Goal: Book appointment/travel/reservation

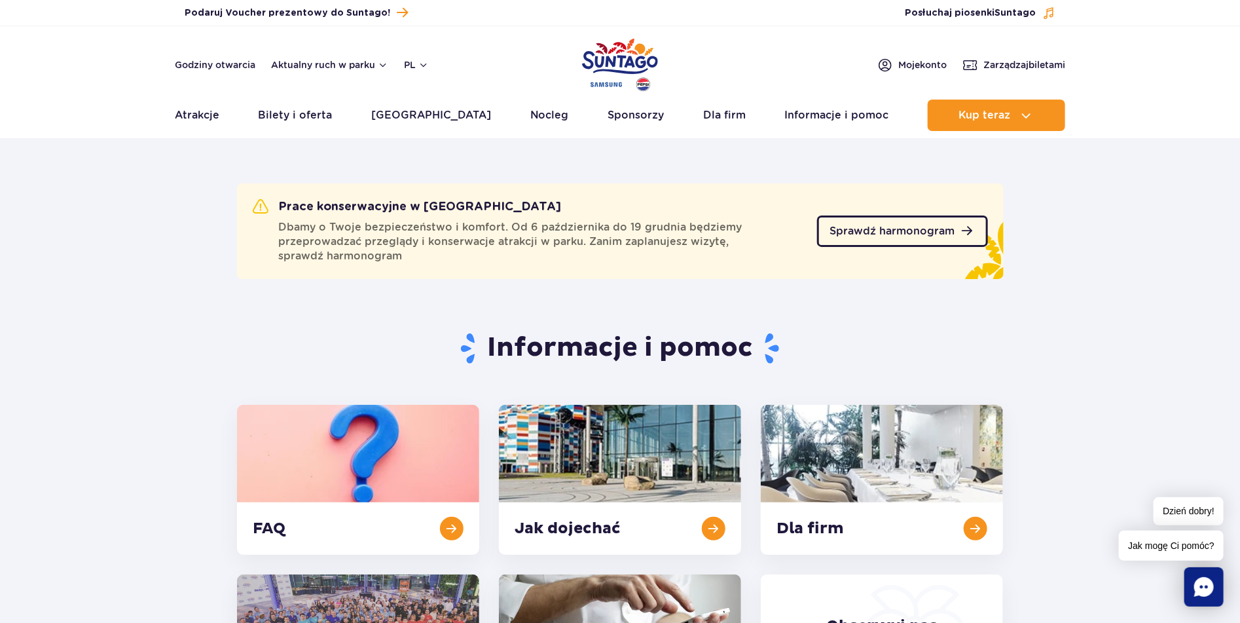
click at [847, 232] on span "Sprawdź harmonogram" at bounding box center [892, 231] width 125 height 10
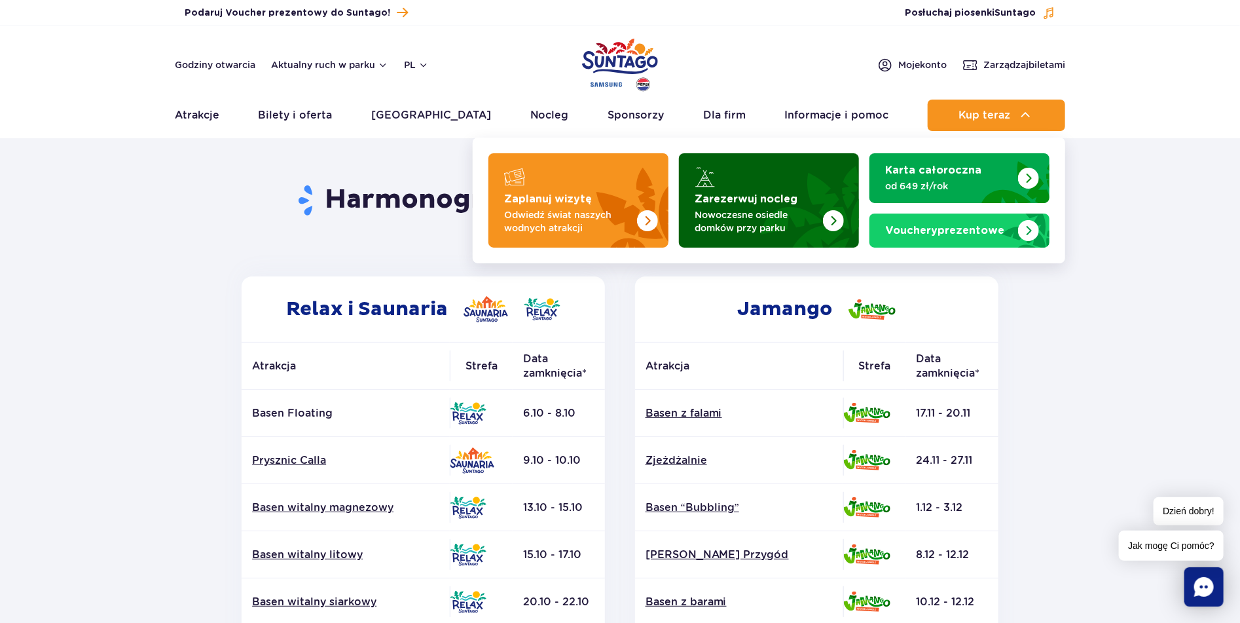
click at [836, 219] on img "Zarezerwuj nocleg" at bounding box center [833, 220] width 21 height 21
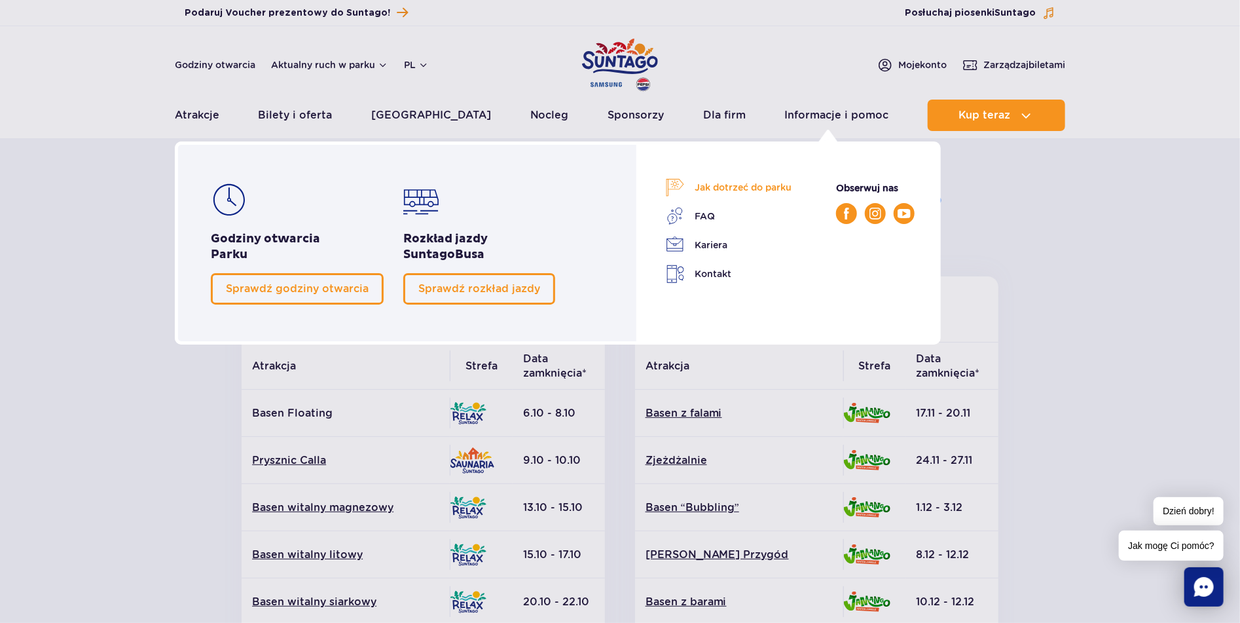
click at [721, 186] on link "Jak dotrzeć do parku" at bounding box center [729, 187] width 126 height 18
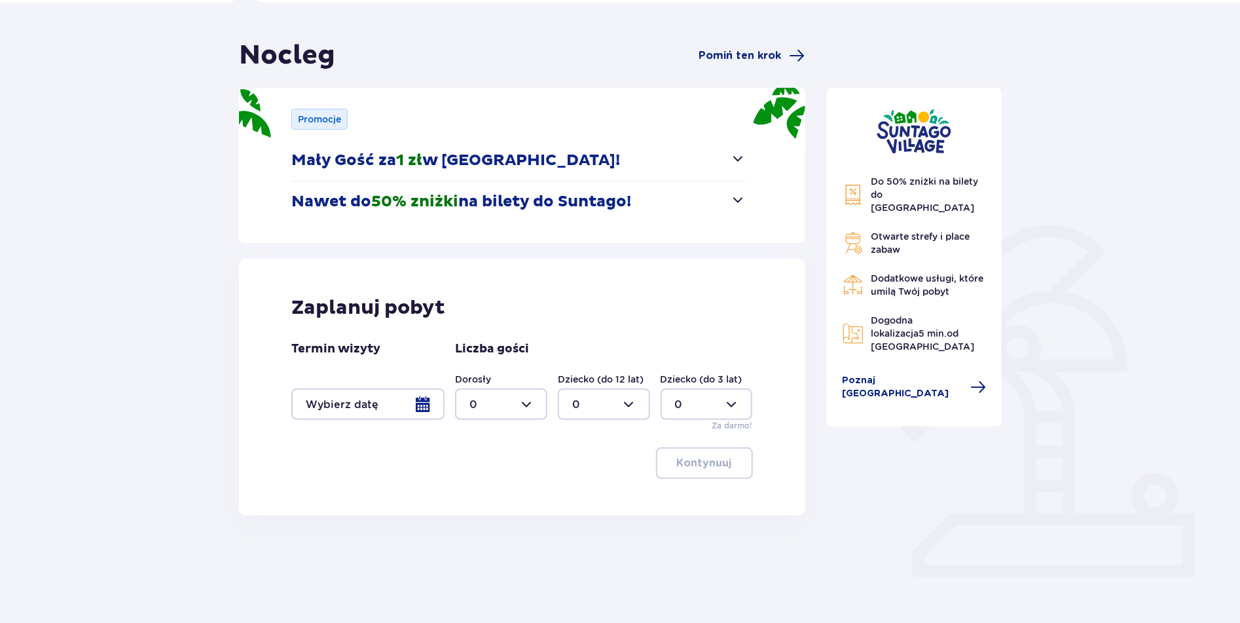
scroll to position [104, 0]
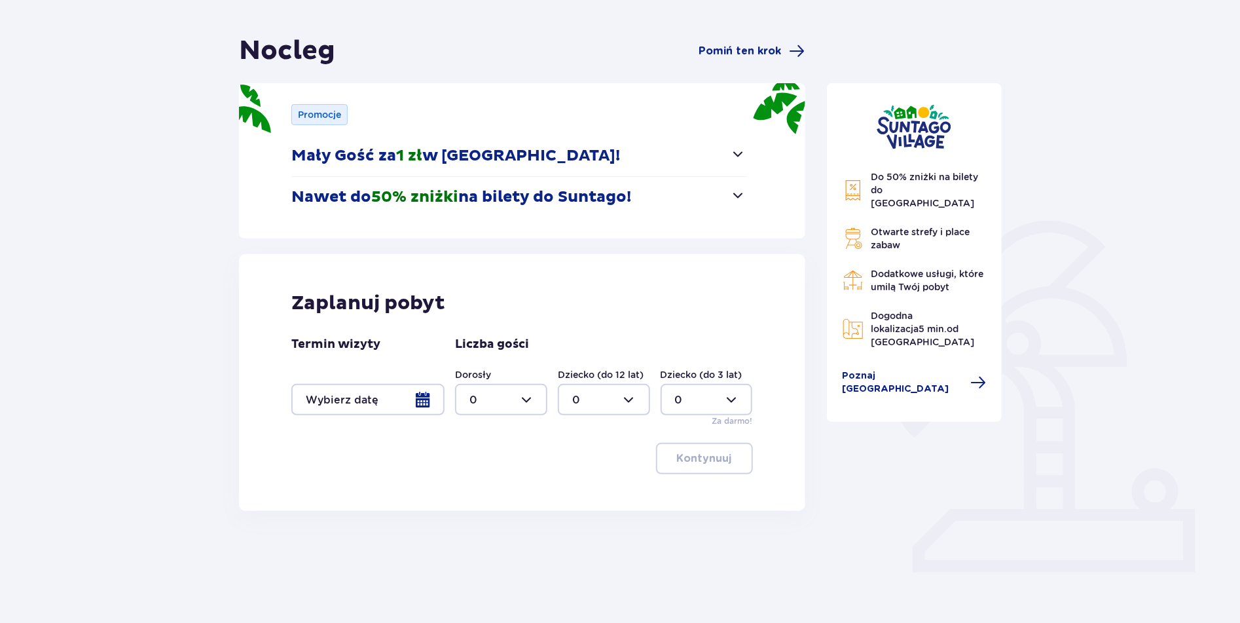
click at [421, 403] on div at bounding box center [367, 399] width 153 height 31
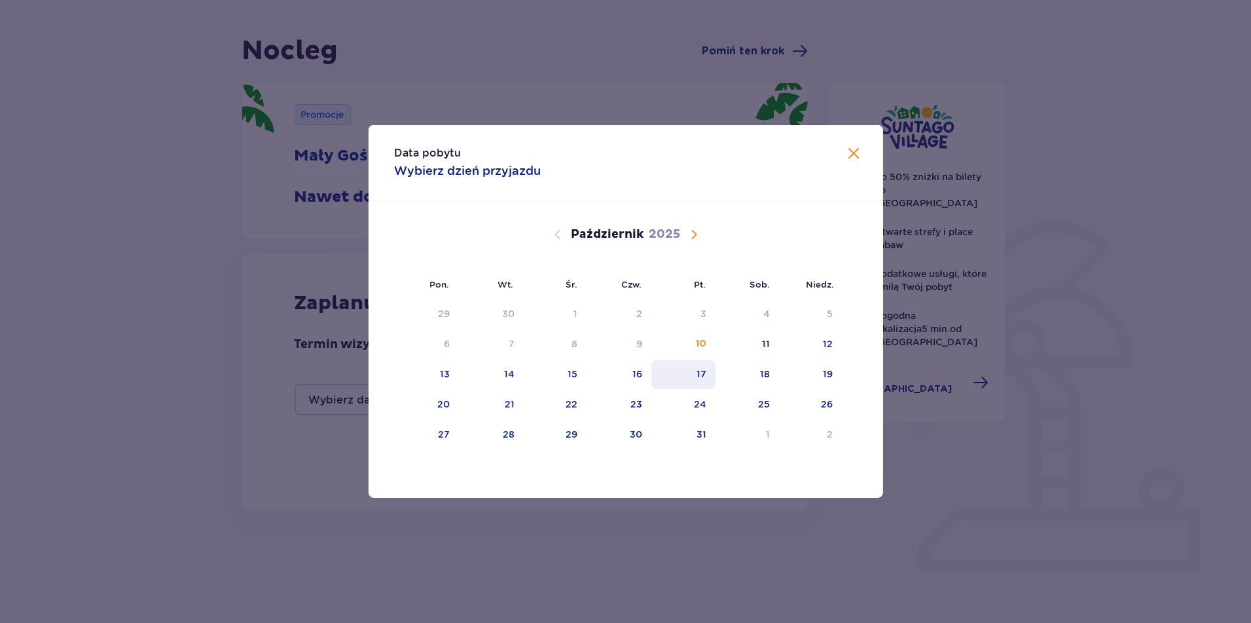
click at [705, 376] on div "17" at bounding box center [702, 373] width 10 height 13
click at [830, 371] on div "19" at bounding box center [829, 373] width 10 height 13
type input "17.10.25 - 19.10.25"
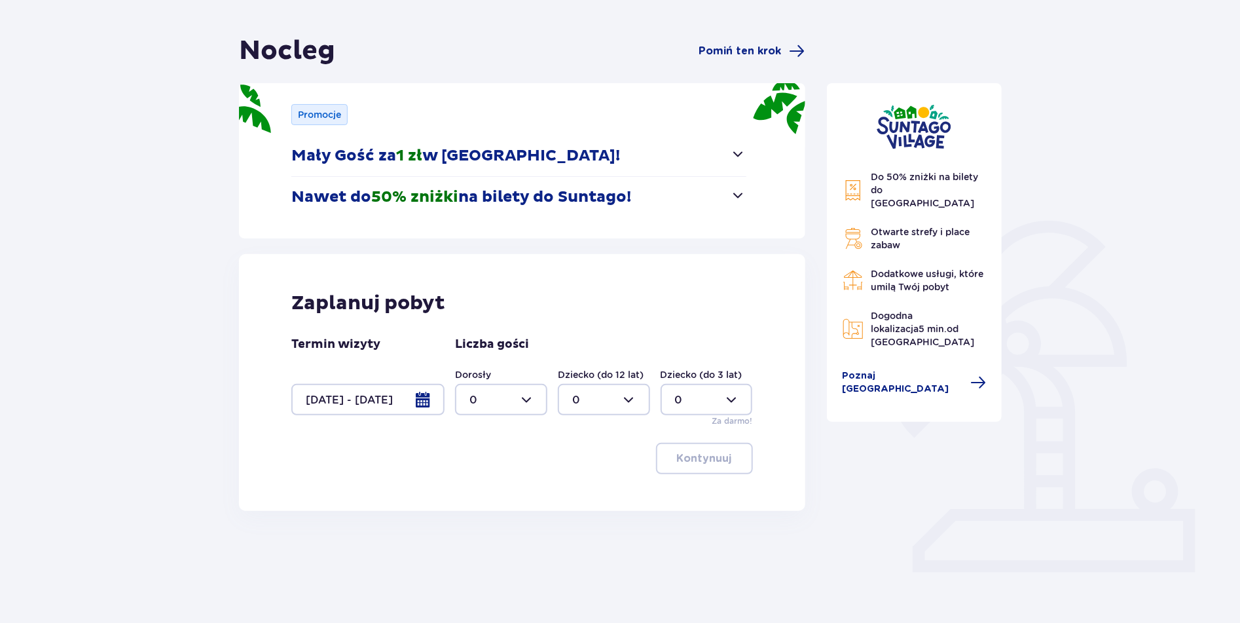
click at [528, 398] on div at bounding box center [501, 399] width 92 height 31
click at [472, 530] on p "5" at bounding box center [473, 532] width 7 height 14
type input "5"
click at [633, 399] on div at bounding box center [604, 399] width 92 height 31
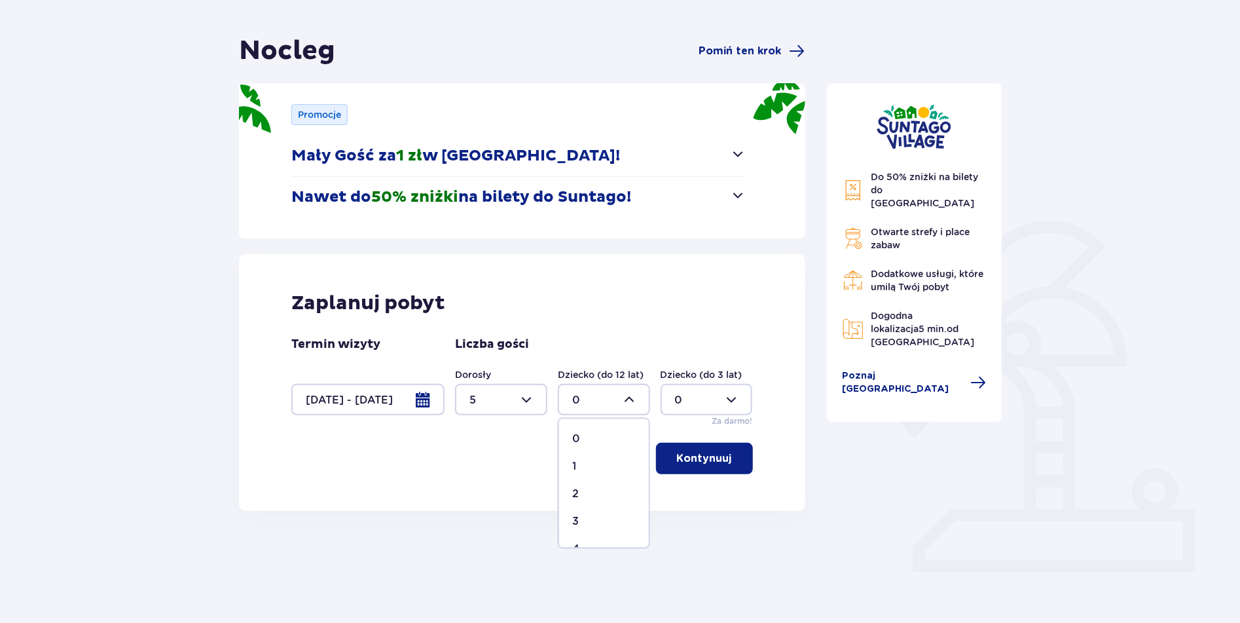
click at [574, 519] on p "3" at bounding box center [575, 522] width 7 height 14
type input "3"
click at [530, 397] on div at bounding box center [501, 399] width 92 height 31
click at [471, 527] on p "6" at bounding box center [473, 529] width 7 height 14
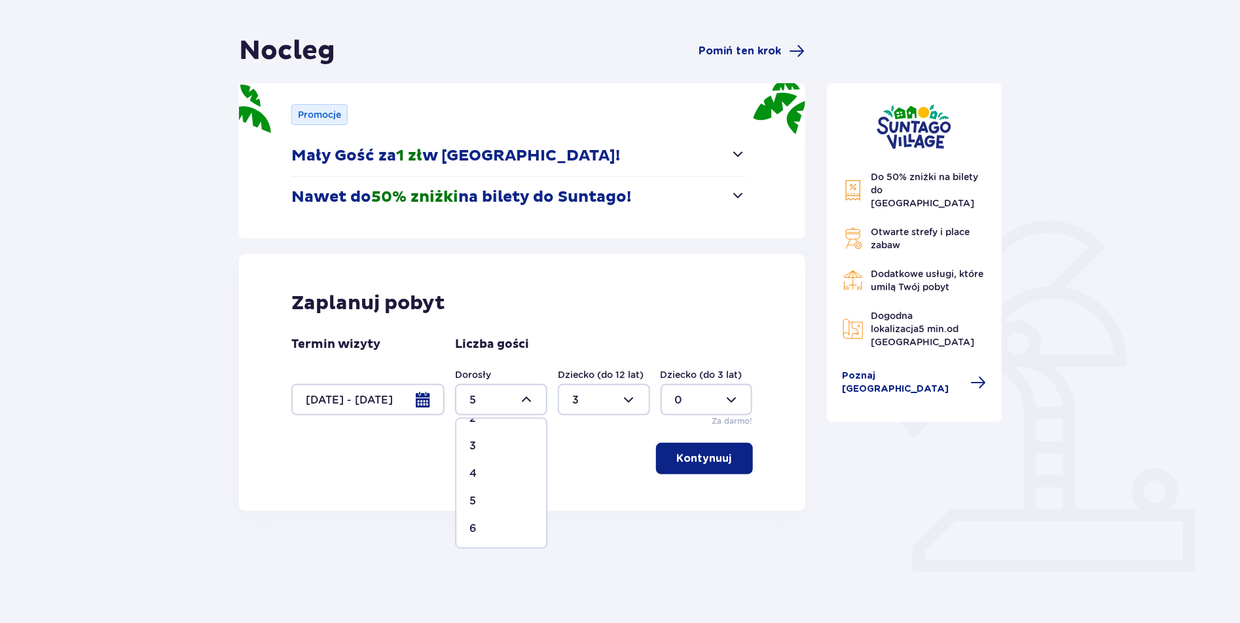
type input "6"
click at [629, 398] on div at bounding box center [604, 399] width 92 height 31
click at [574, 494] on p "2" at bounding box center [575, 494] width 7 height 14
type input "2"
click at [698, 456] on p "Kontynuuj" at bounding box center [704, 458] width 55 height 14
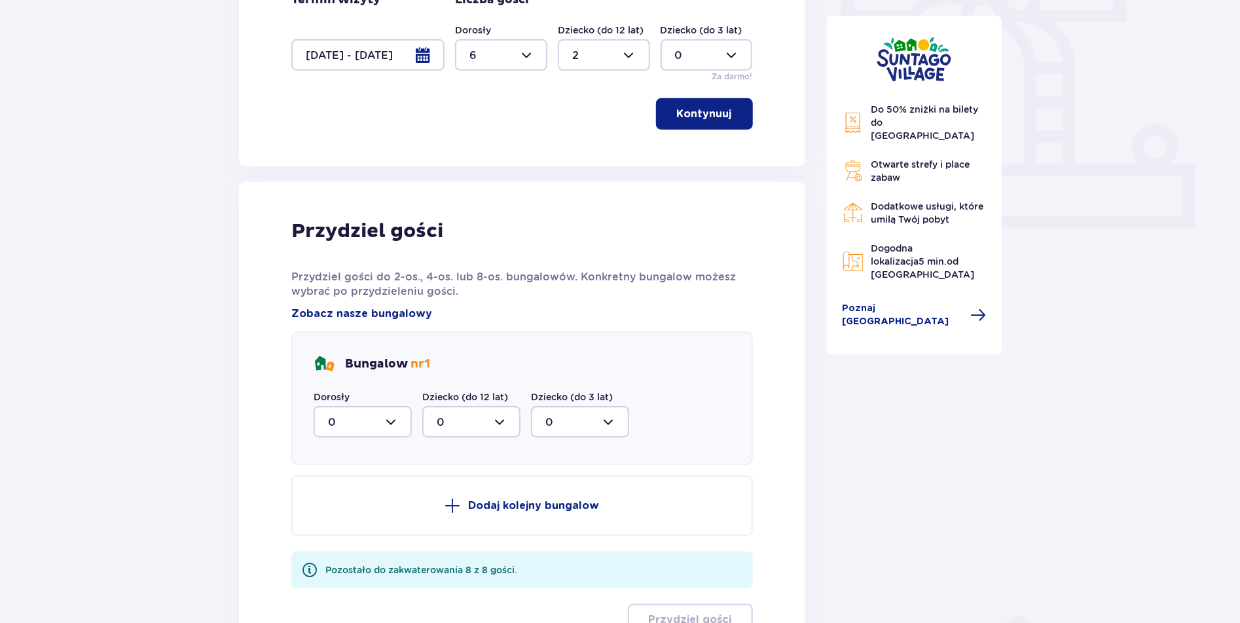
scroll to position [502, 0]
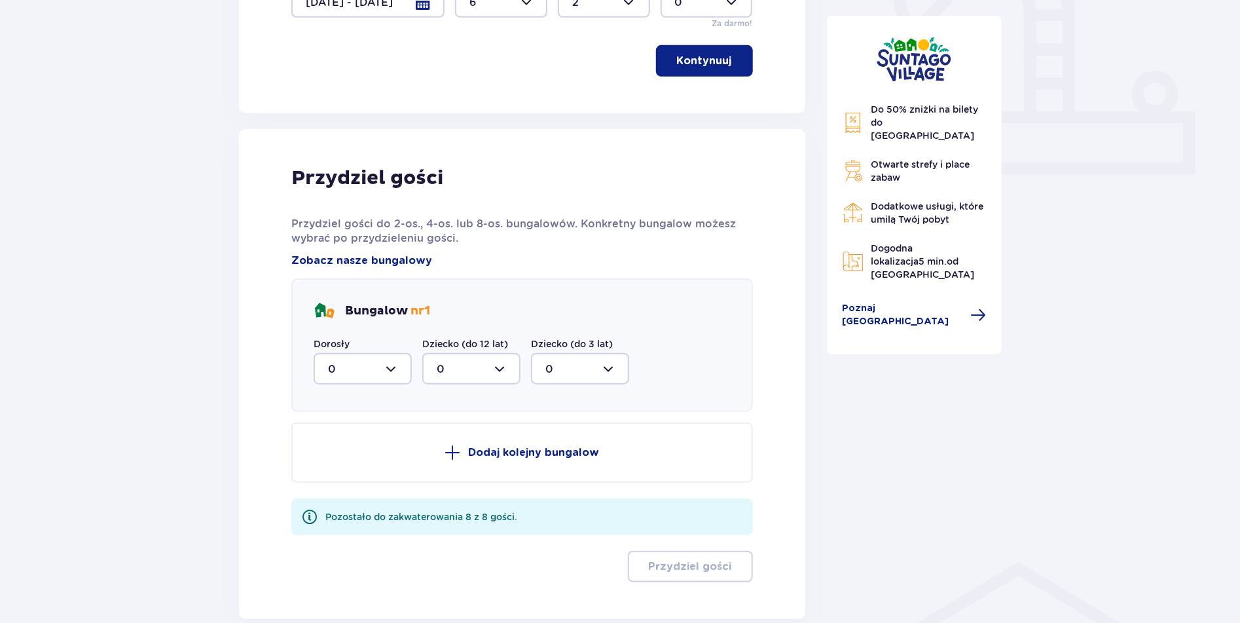
click at [391, 369] on div at bounding box center [363, 368] width 98 height 31
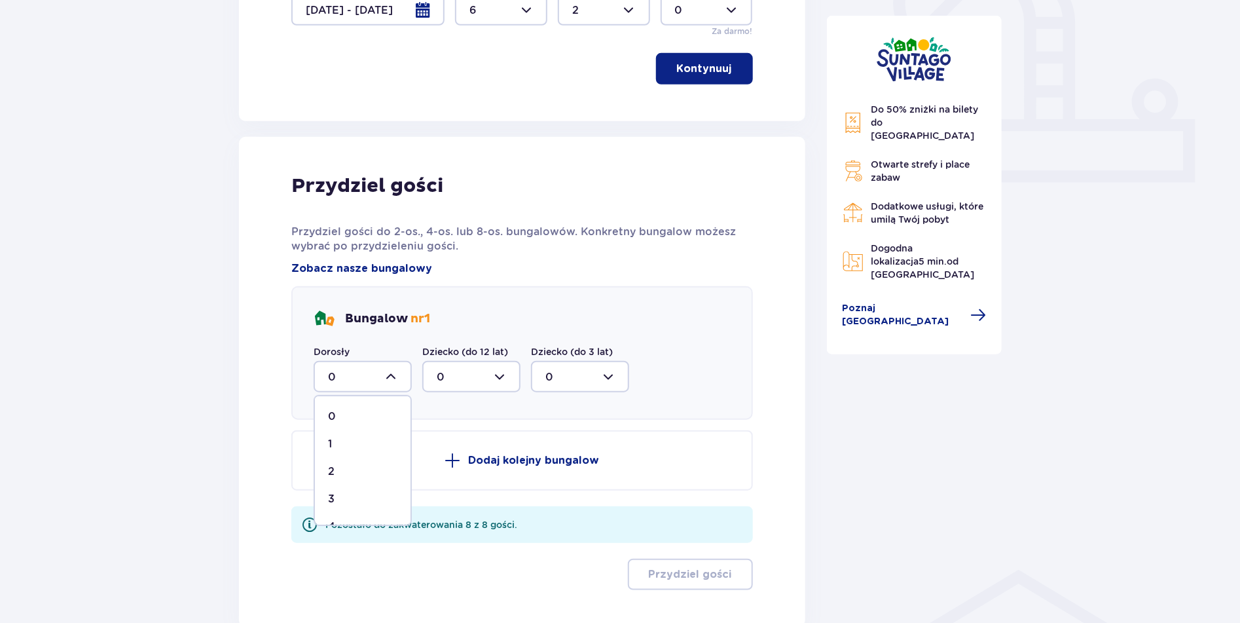
scroll to position [213, 0]
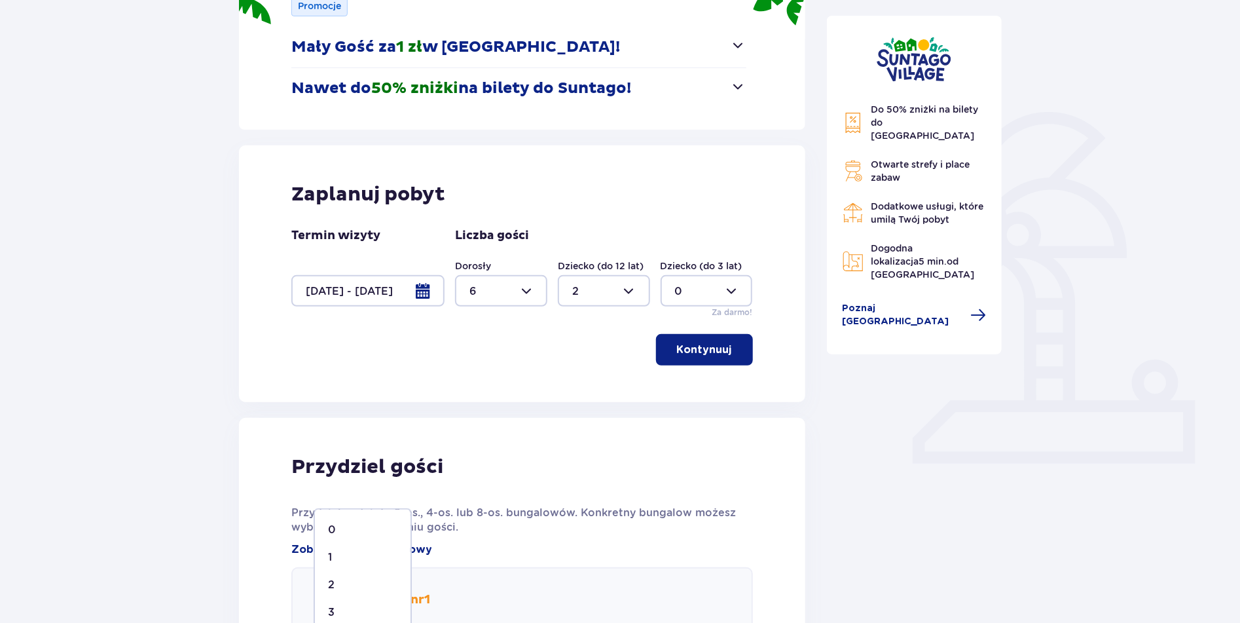
click at [528, 285] on div at bounding box center [501, 290] width 92 height 31
click at [474, 375] on p "7" at bounding box center [473, 372] width 7 height 14
type input "7"
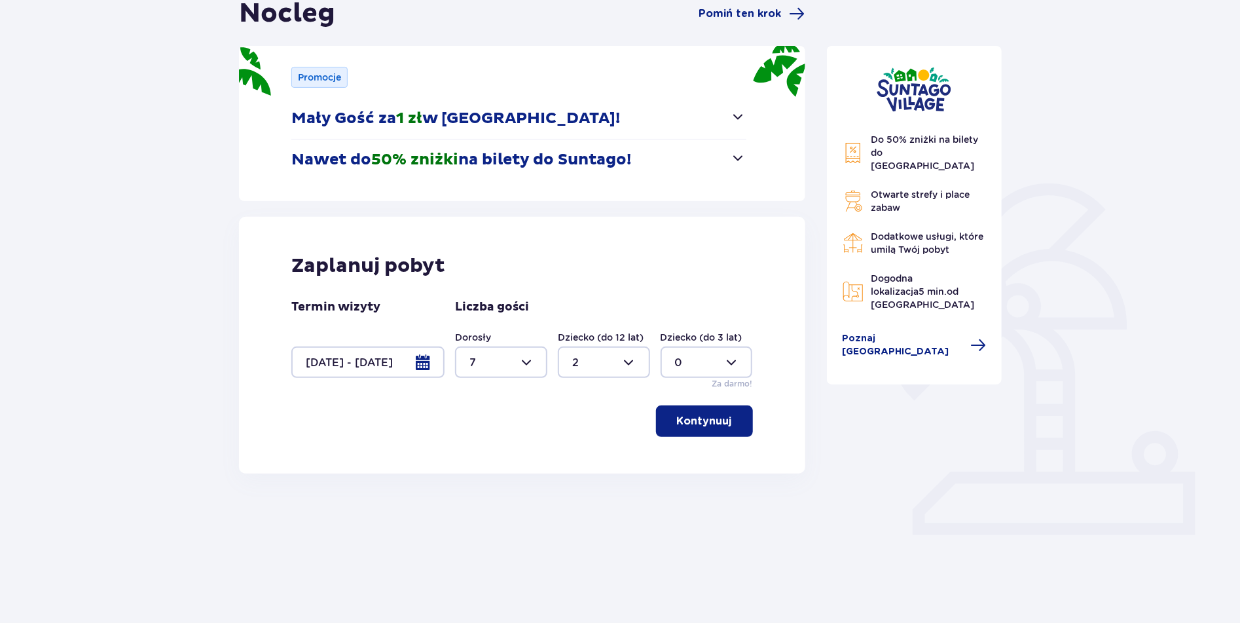
scroll to position [104, 0]
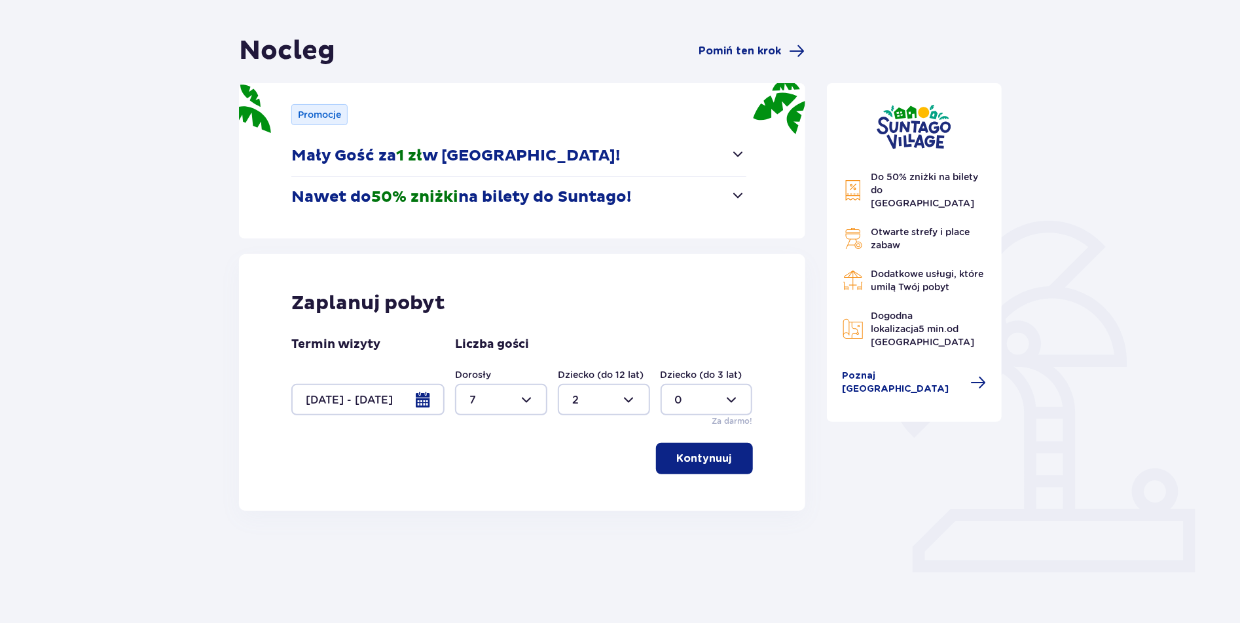
click at [689, 455] on p "Kontynuuj" at bounding box center [704, 458] width 55 height 14
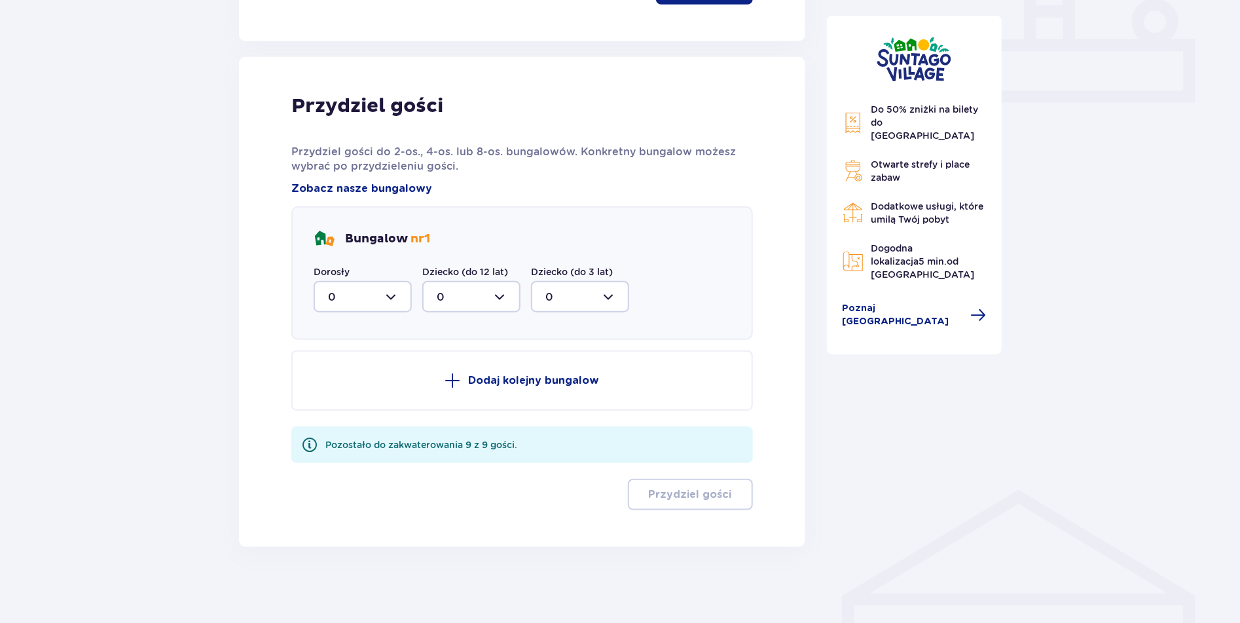
scroll to position [574, 0]
click at [391, 296] on div at bounding box center [363, 295] width 98 height 31
click at [327, 340] on span "4" at bounding box center [363, 343] width 96 height 28
type input "4"
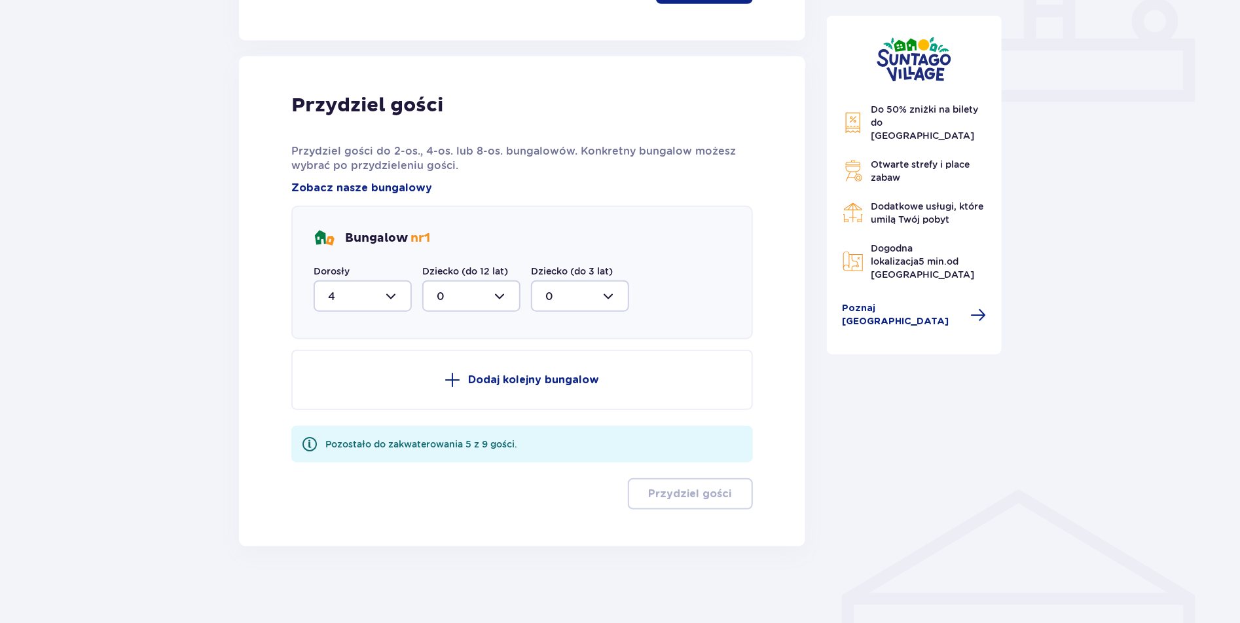
click at [498, 293] on div at bounding box center [471, 295] width 98 height 31
click at [438, 363] on p "1" at bounding box center [439, 363] width 4 height 14
type input "1"
click at [510, 373] on p "Dodaj kolejny bungalow" at bounding box center [533, 380] width 131 height 14
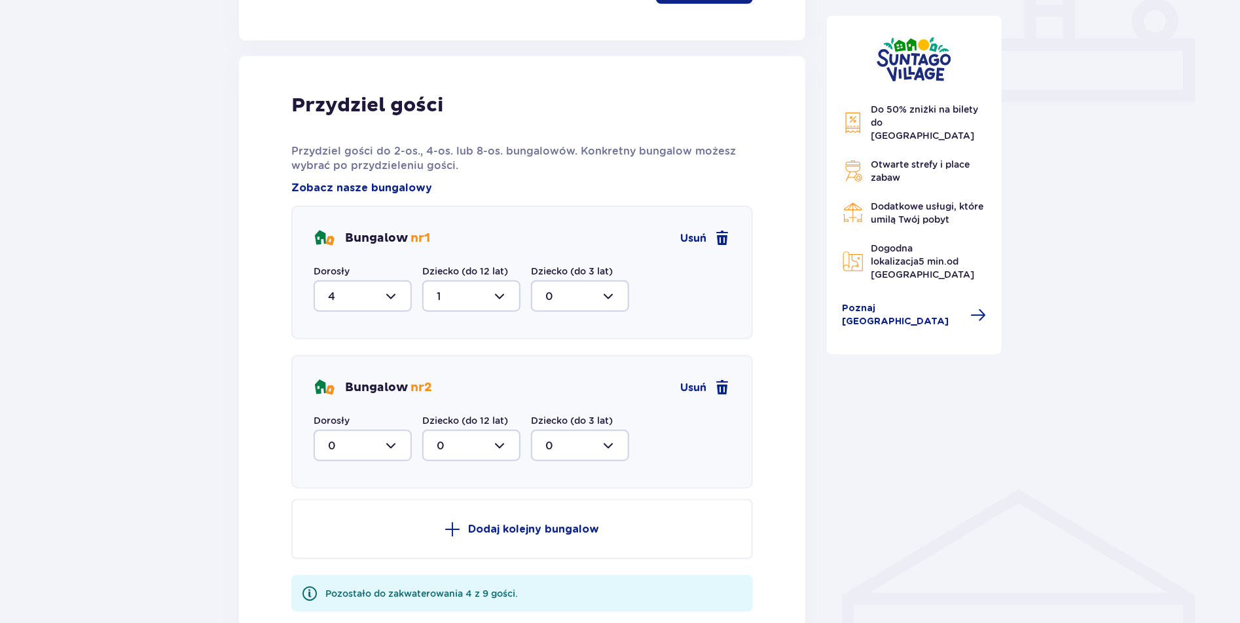
click at [392, 444] on div at bounding box center [363, 445] width 98 height 31
click at [332, 541] on p "2" at bounding box center [331, 540] width 7 height 14
click at [475, 527] on p "Dodaj kolejny bungalow" at bounding box center [533, 529] width 131 height 14
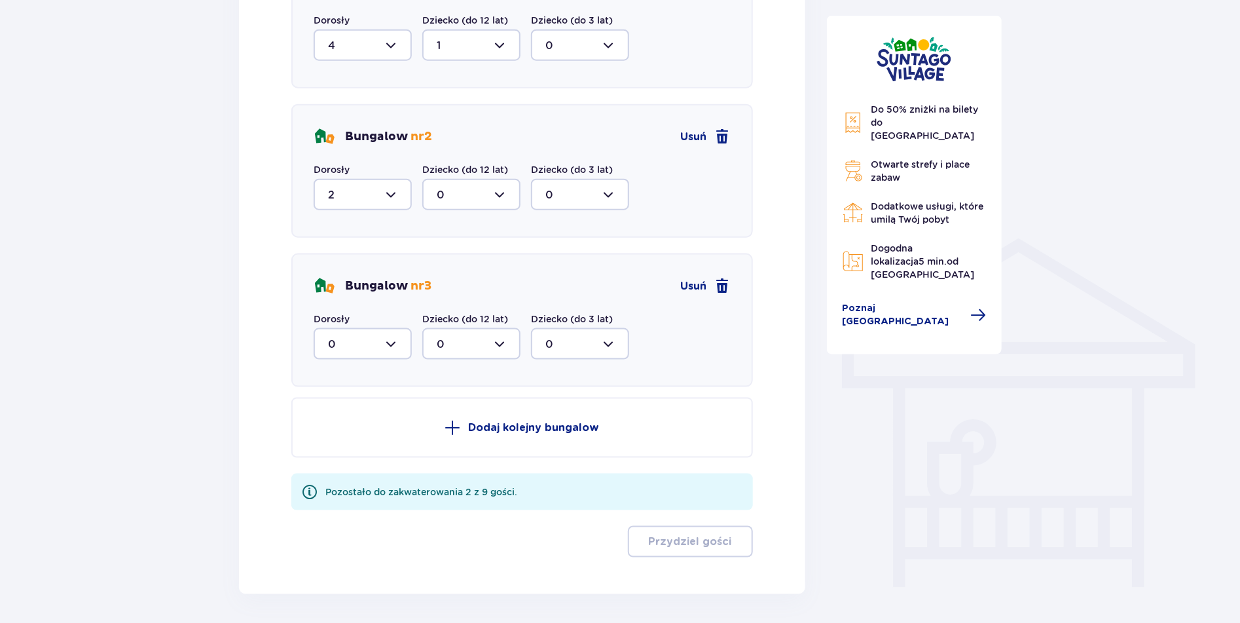
scroll to position [863, 0]
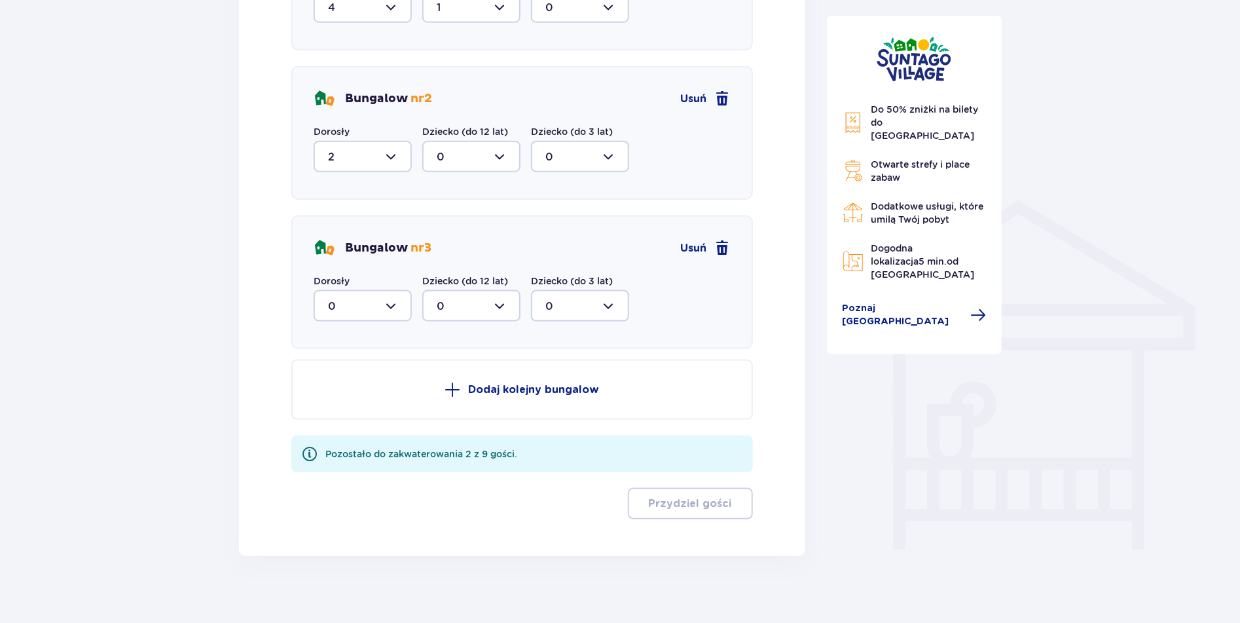
click at [389, 308] on div at bounding box center [363, 305] width 98 height 31
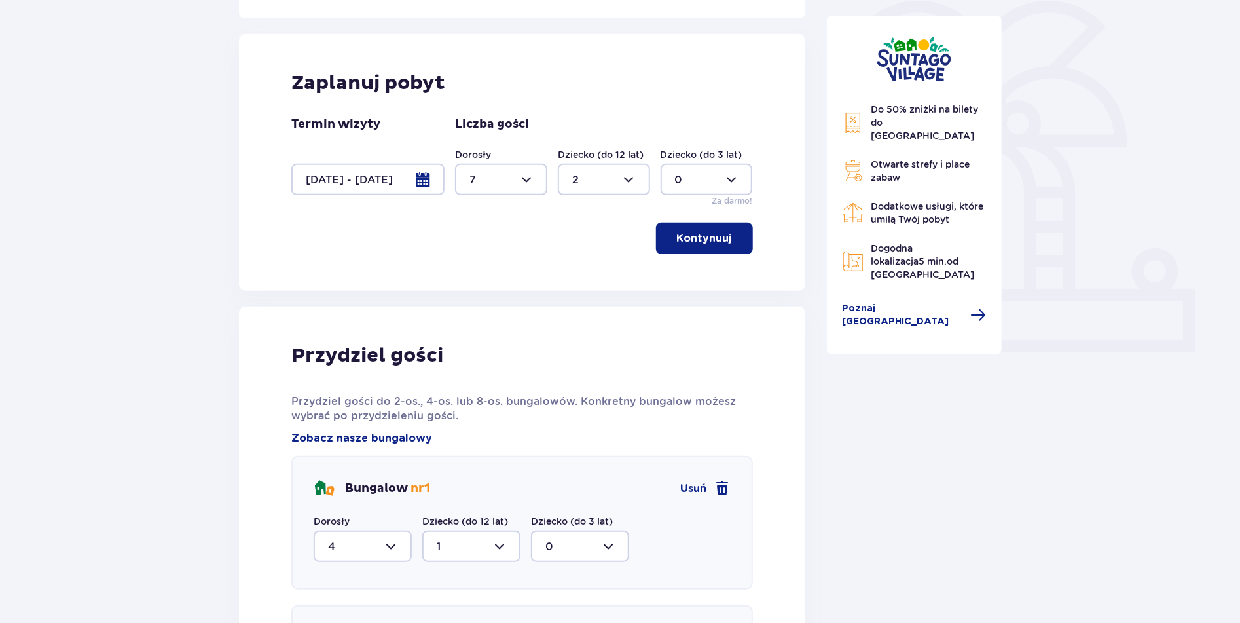
scroll to position [293, 0]
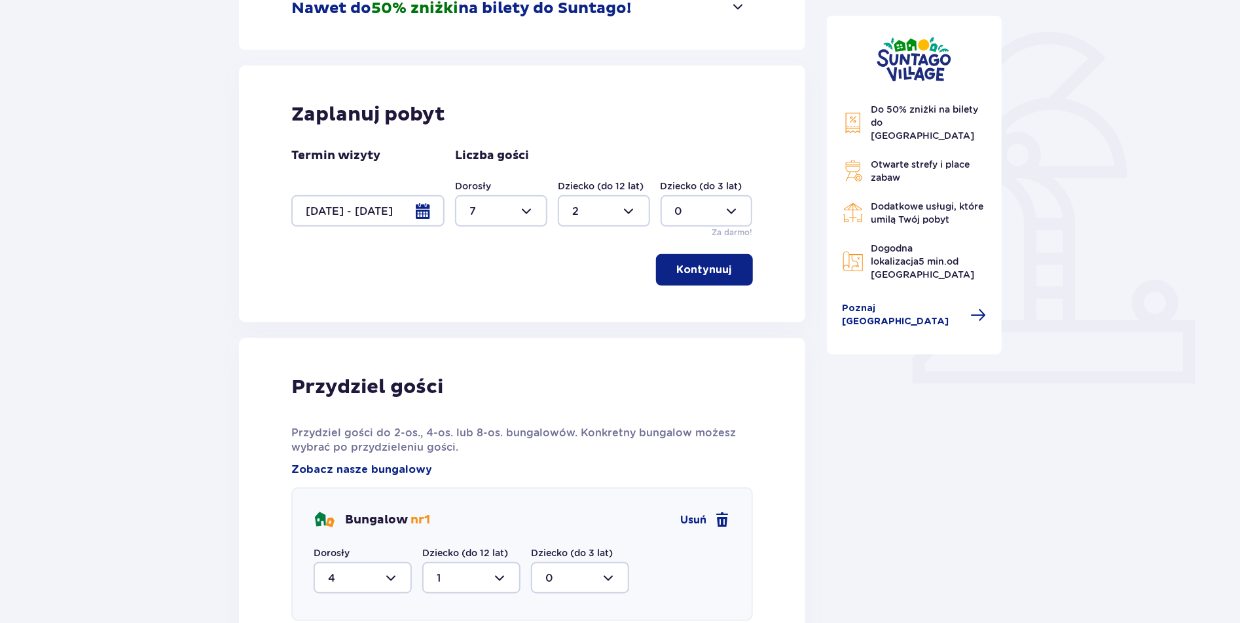
click at [712, 268] on p "Kontynuuj" at bounding box center [704, 270] width 55 height 14
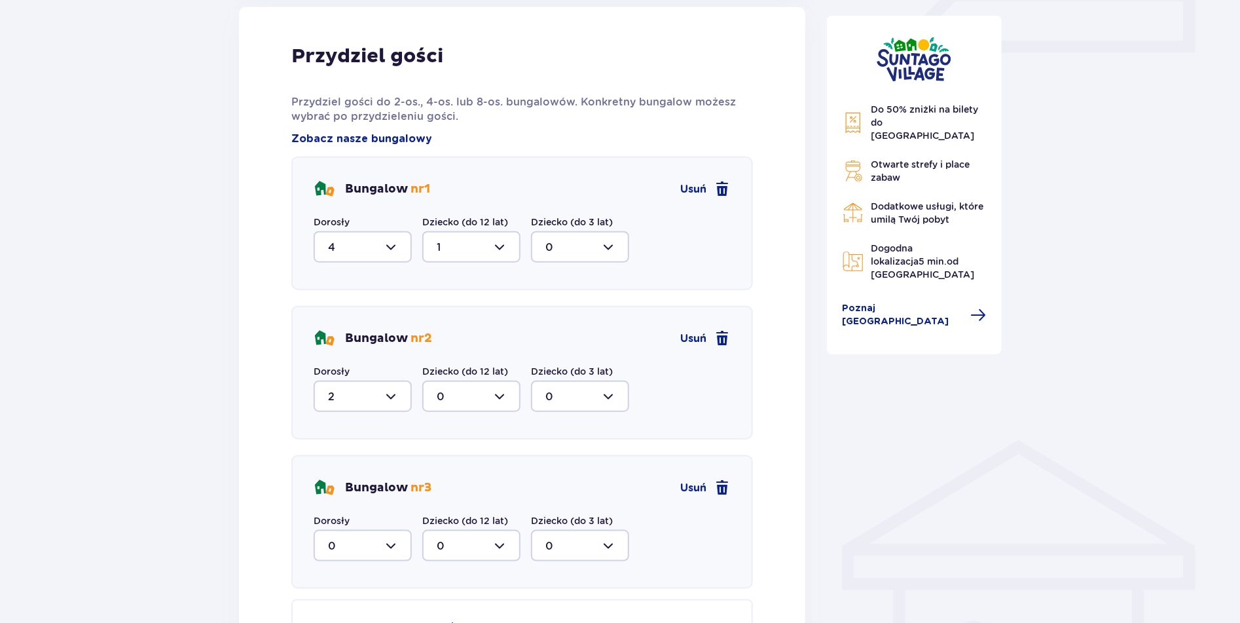
scroll to position [686, 0]
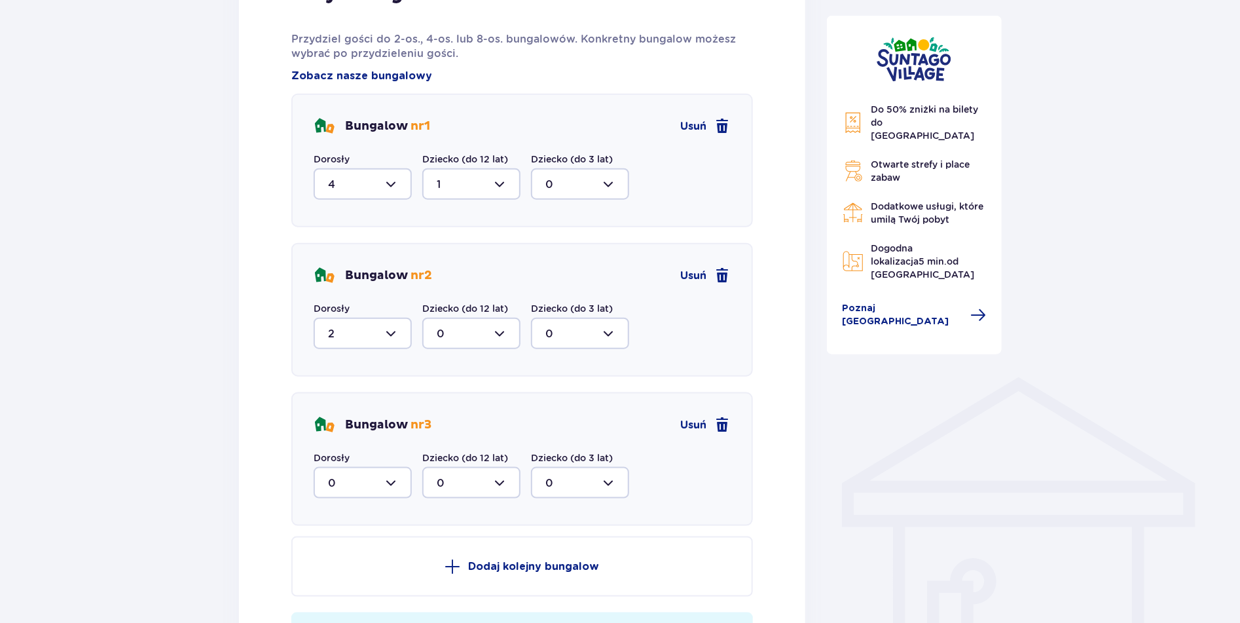
click at [393, 483] on div at bounding box center [363, 482] width 98 height 31
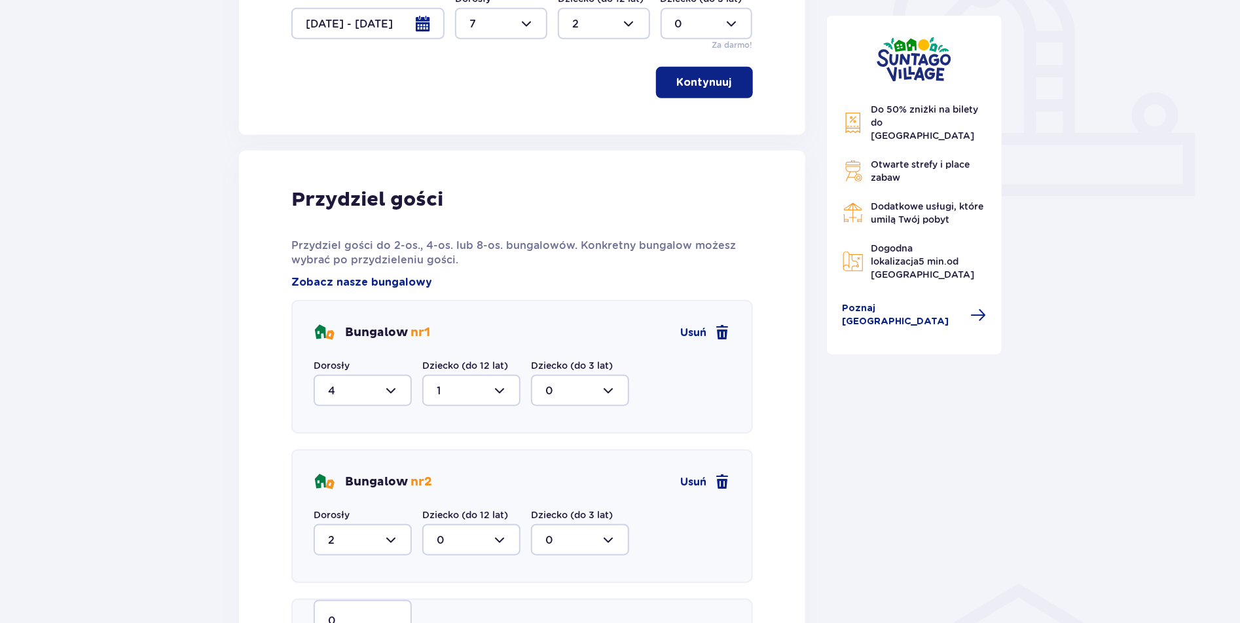
scroll to position [614, 0]
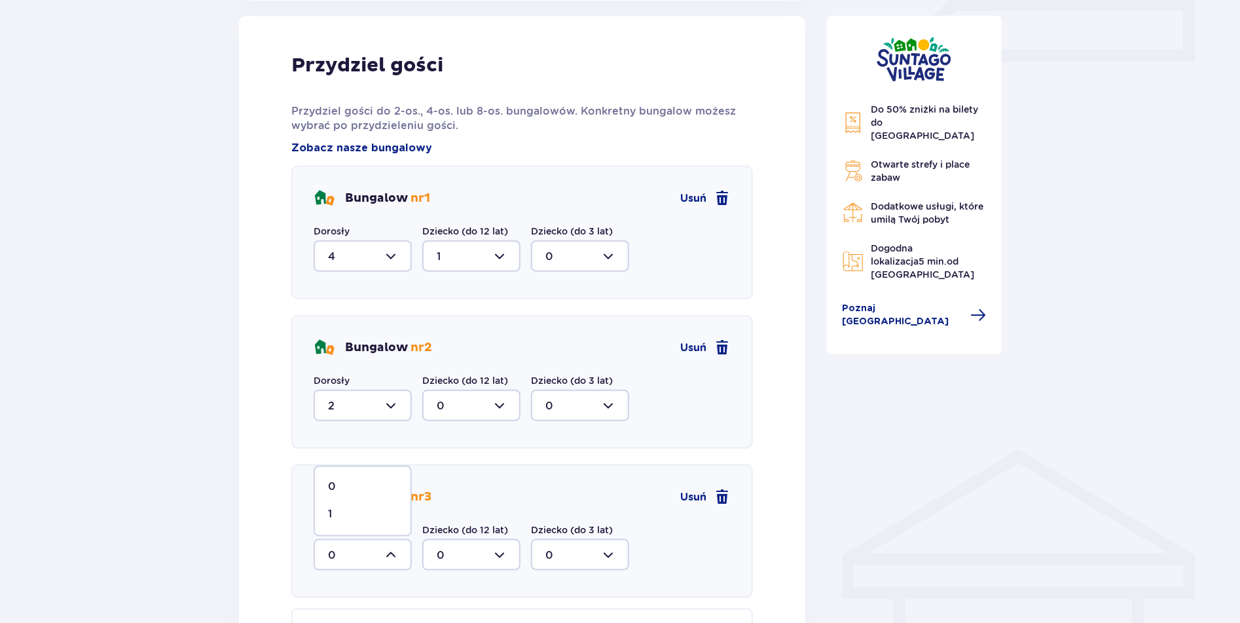
click at [391, 400] on div at bounding box center [363, 405] width 98 height 31
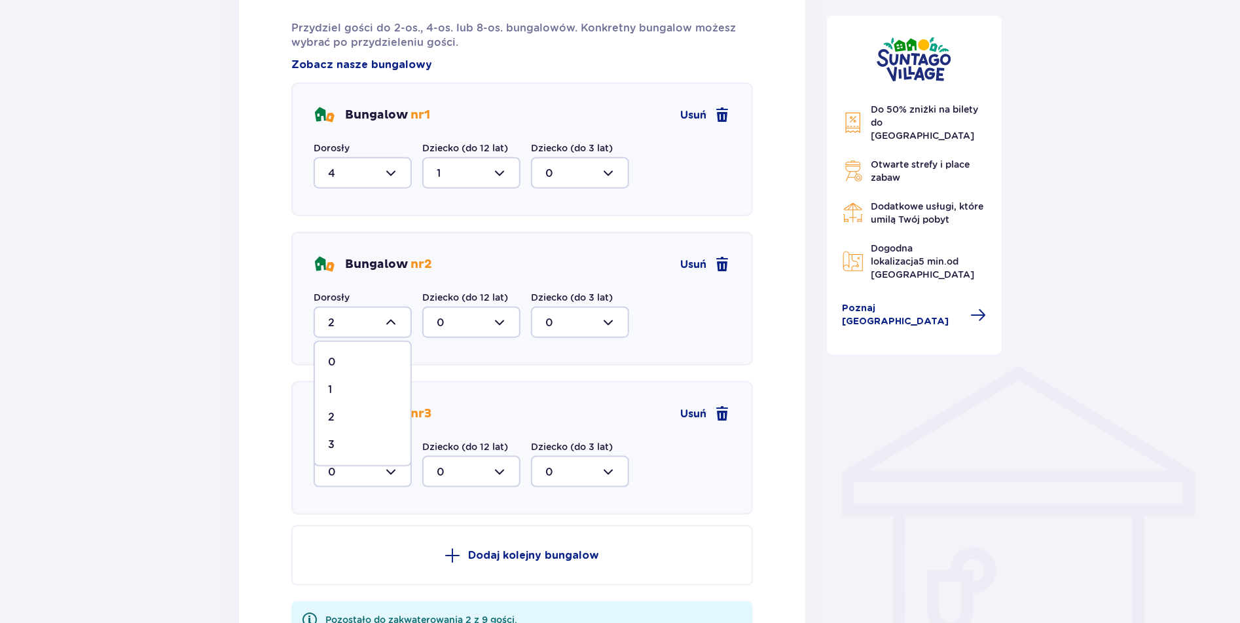
scroll to position [759, 0]
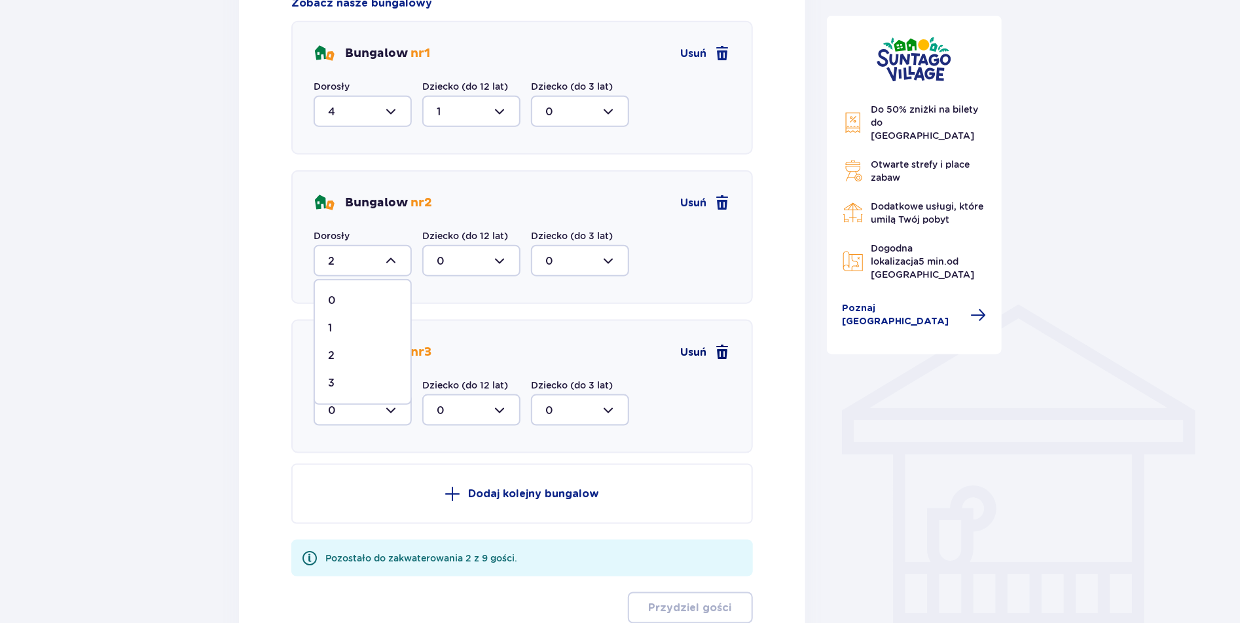
click at [717, 351] on span at bounding box center [723, 352] width 16 height 16
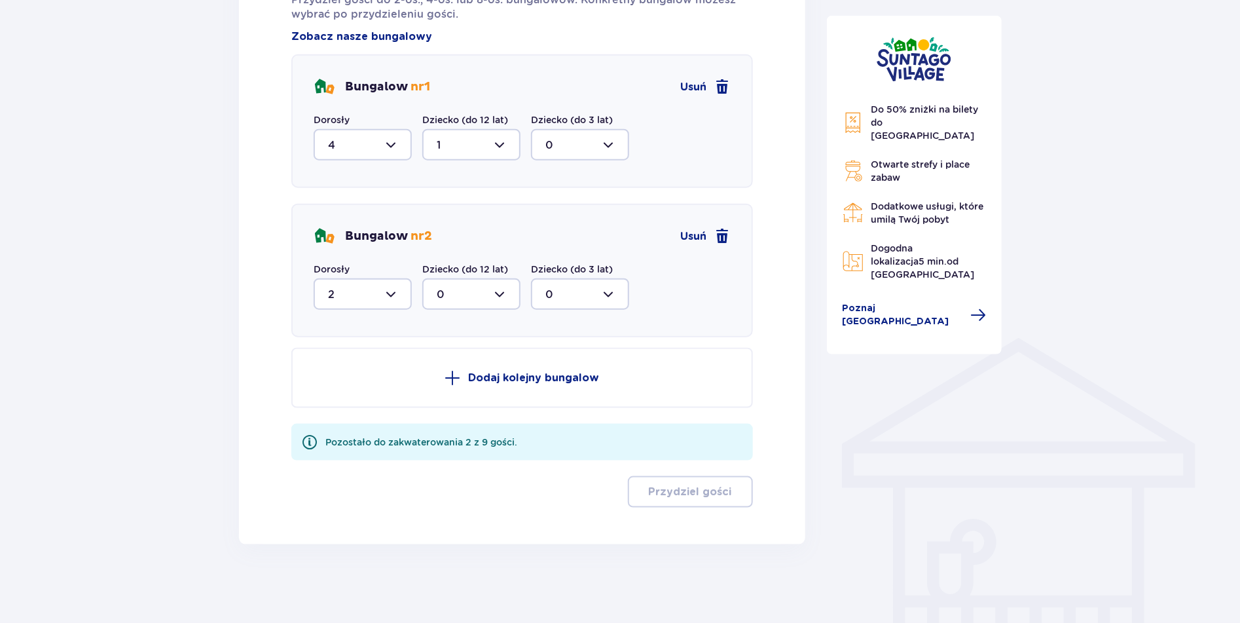
scroll to position [723, 0]
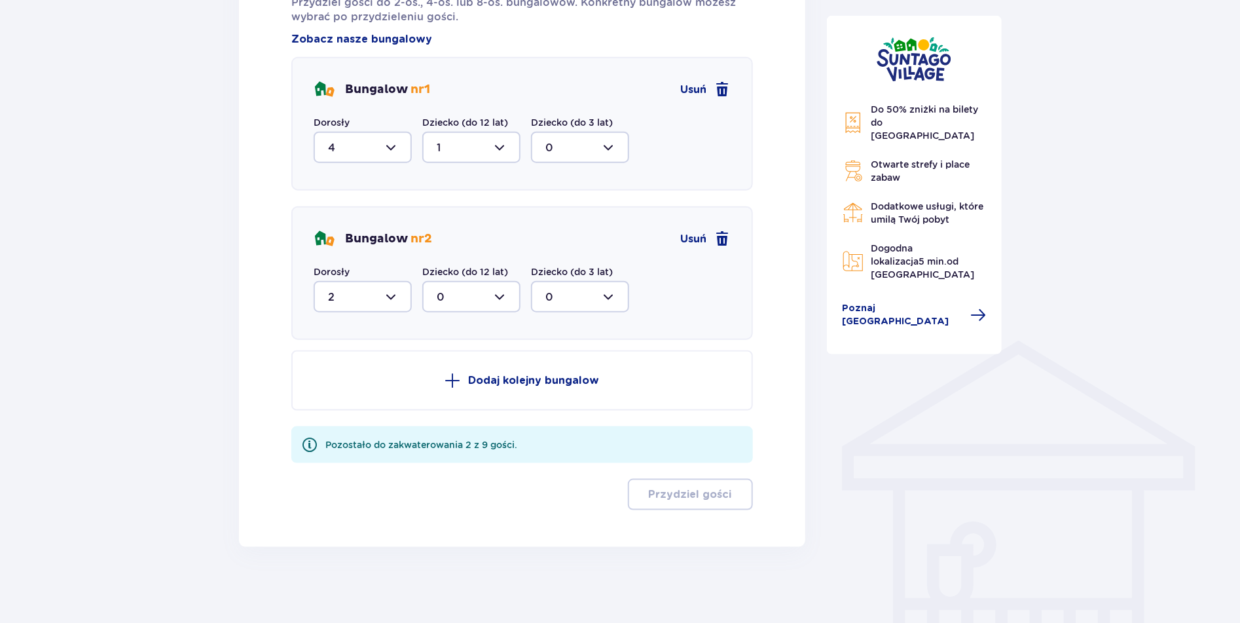
click at [390, 295] on div at bounding box center [363, 296] width 98 height 31
click at [326, 418] on span "3" at bounding box center [363, 419] width 96 height 28
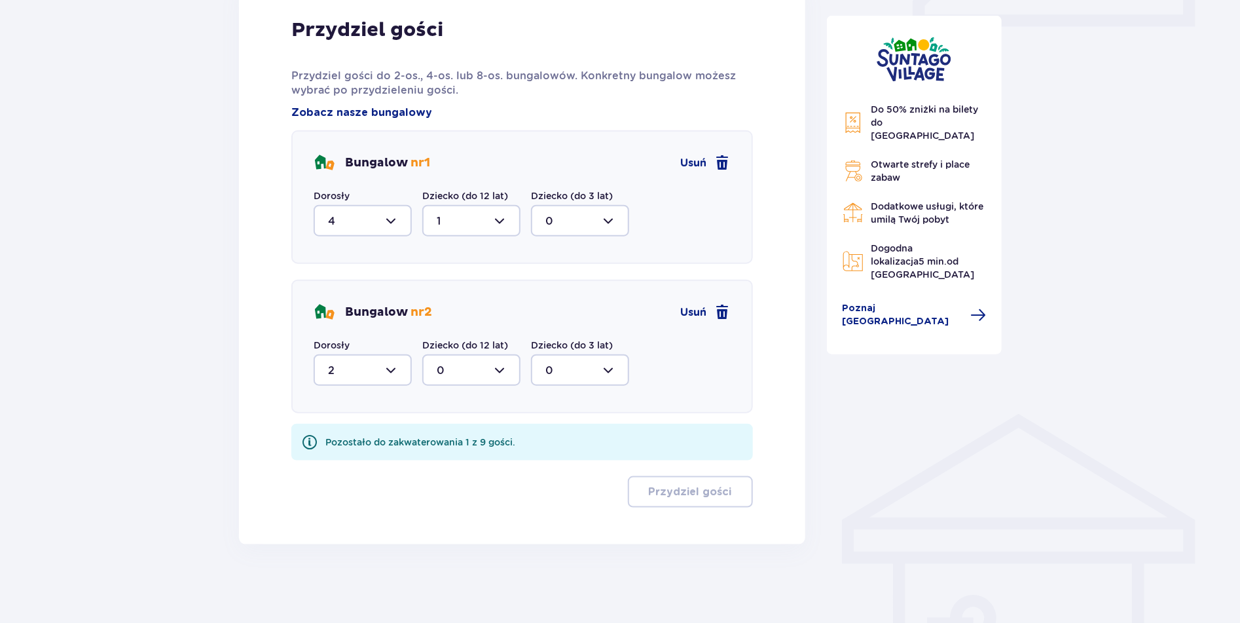
type input "3"
click at [497, 371] on div at bounding box center [471, 371] width 98 height 31
click at [437, 434] on span "1" at bounding box center [472, 440] width 96 height 28
type input "1"
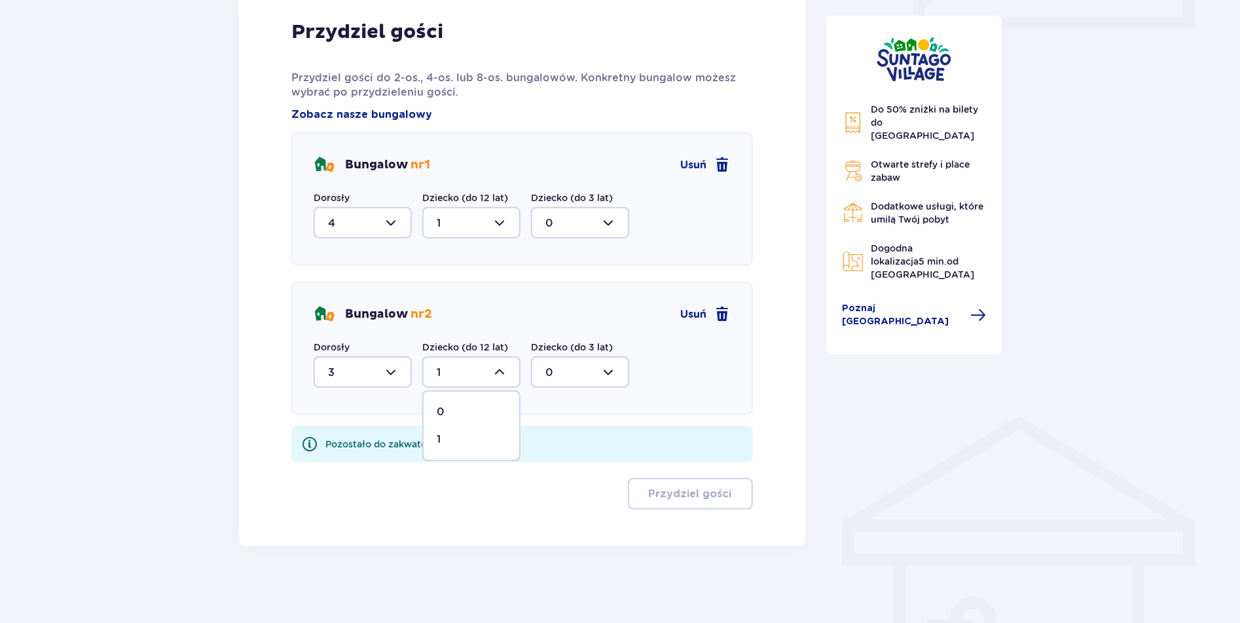
scroll to position [595, 0]
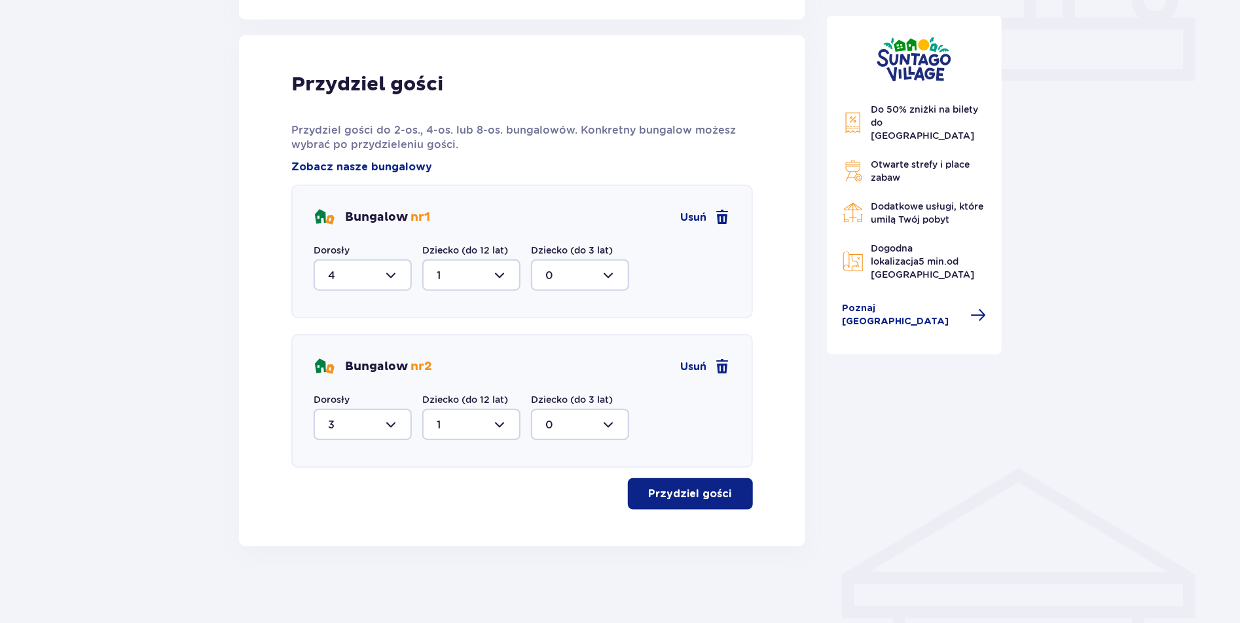
click at [678, 492] on p "Przydziel gości" at bounding box center [690, 494] width 83 height 14
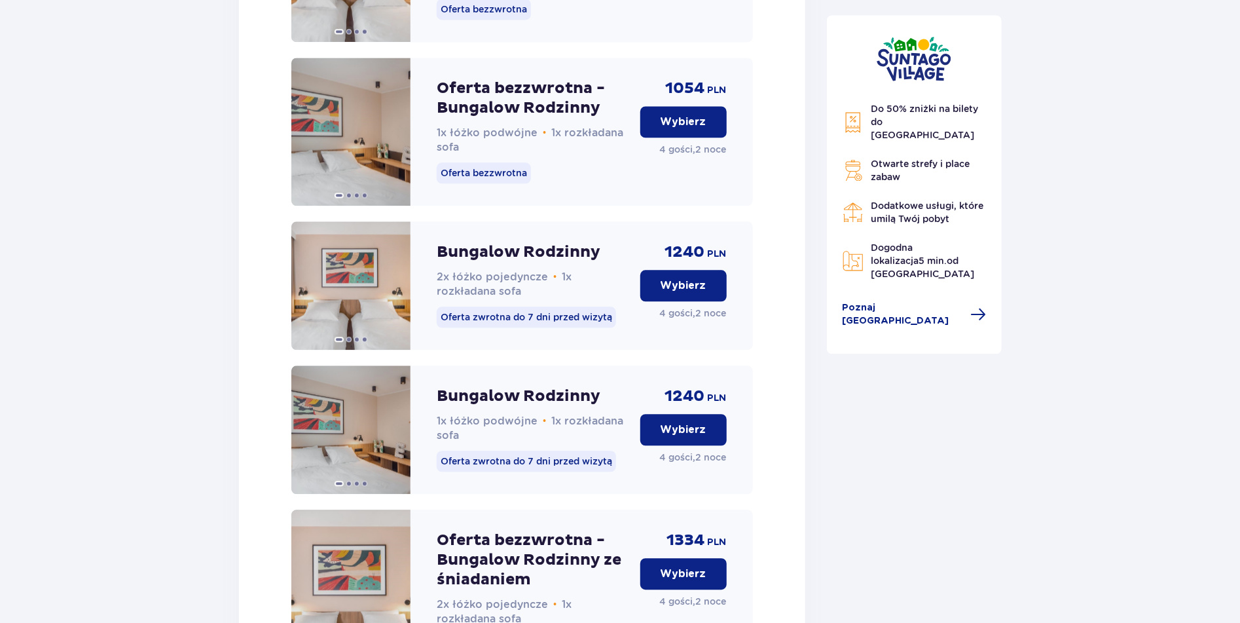
scroll to position [1292, 0]
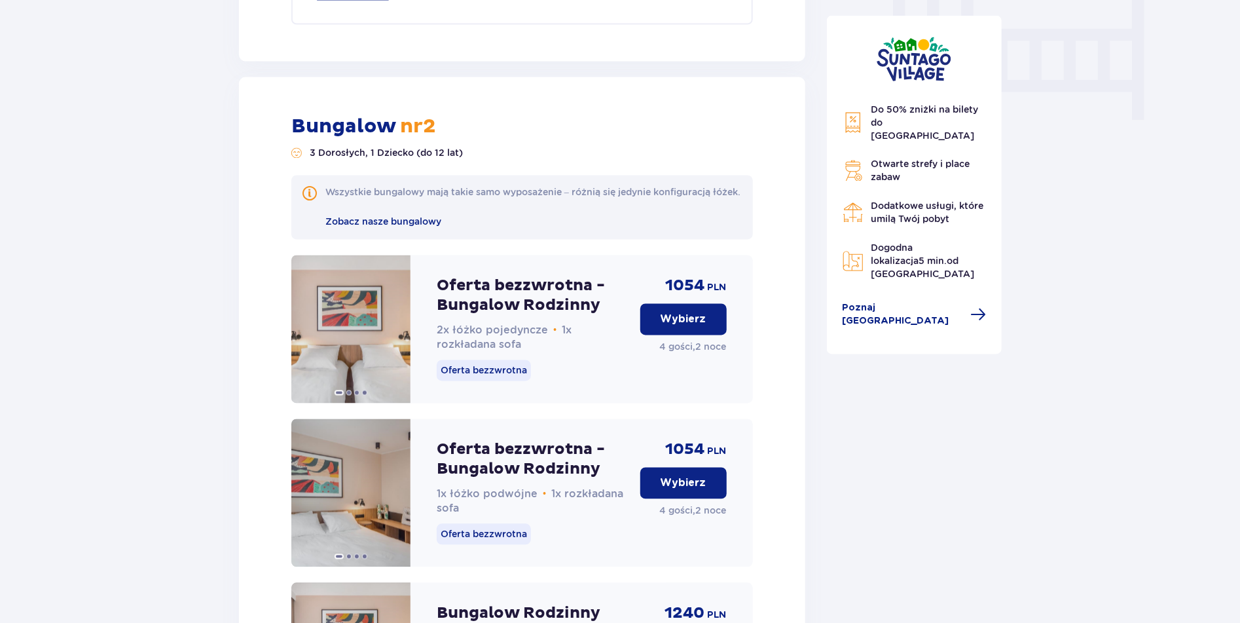
click at [673, 327] on p "Wybierz" at bounding box center [684, 319] width 46 height 14
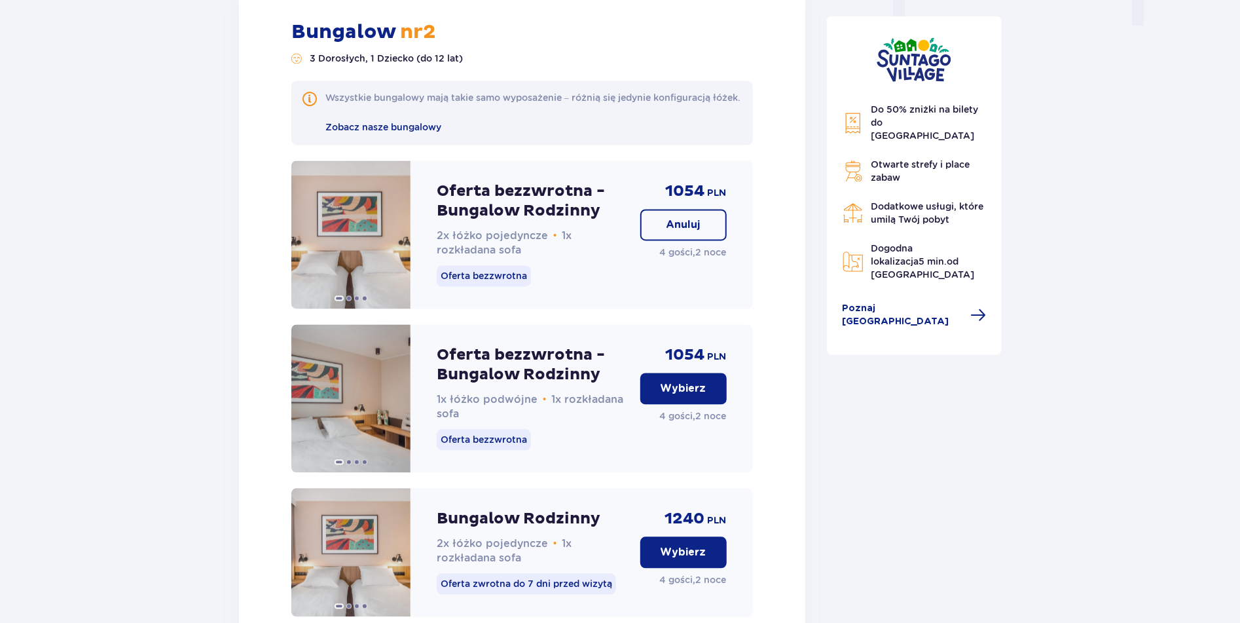
scroll to position [1364, 0]
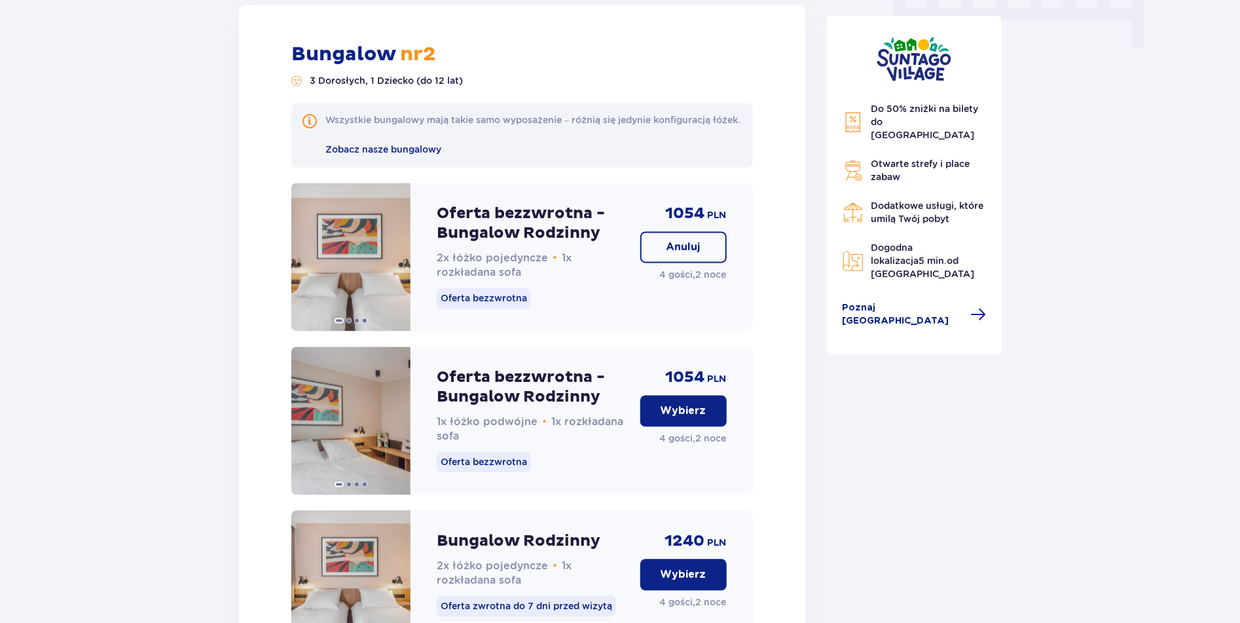
click at [462, 309] on p "Oferta bezzwrotna" at bounding box center [484, 298] width 94 height 21
click at [367, 309] on img at bounding box center [350, 257] width 119 height 148
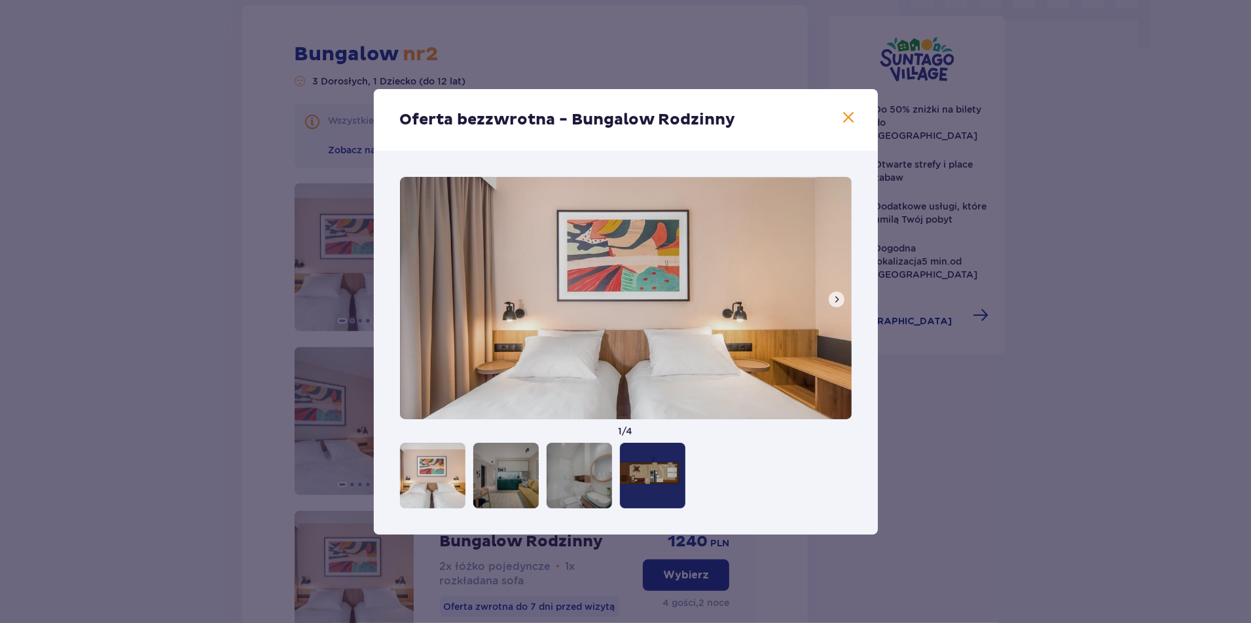
click at [834, 298] on span at bounding box center [837, 299] width 10 height 10
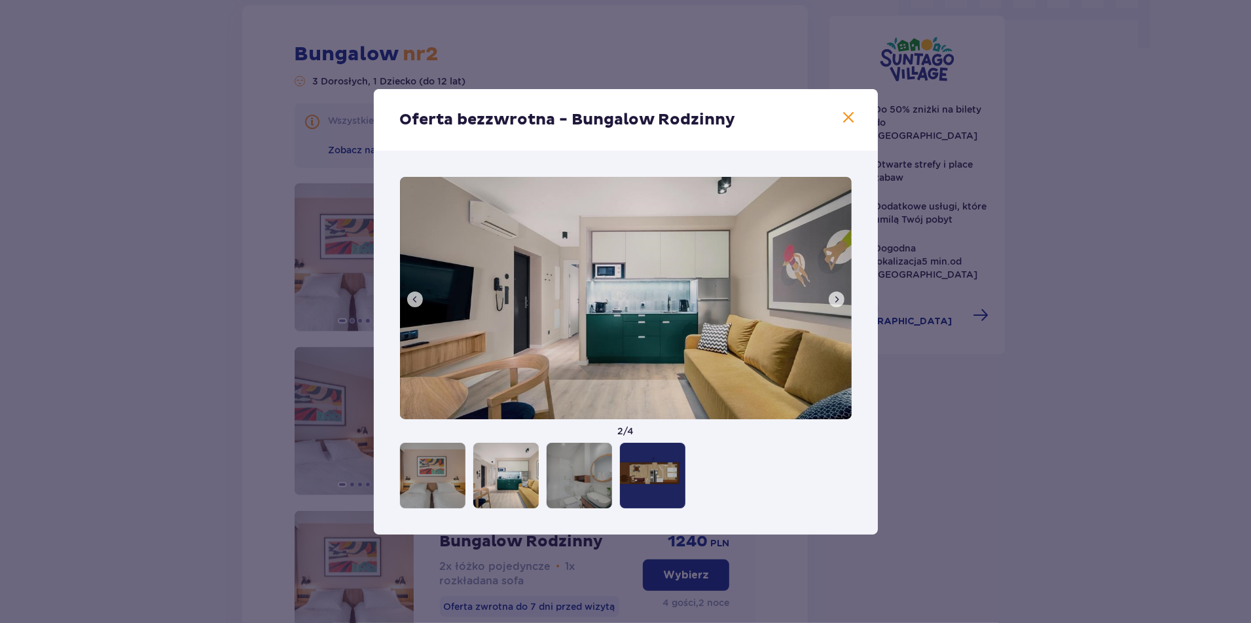
click at [834, 298] on span at bounding box center [837, 299] width 10 height 10
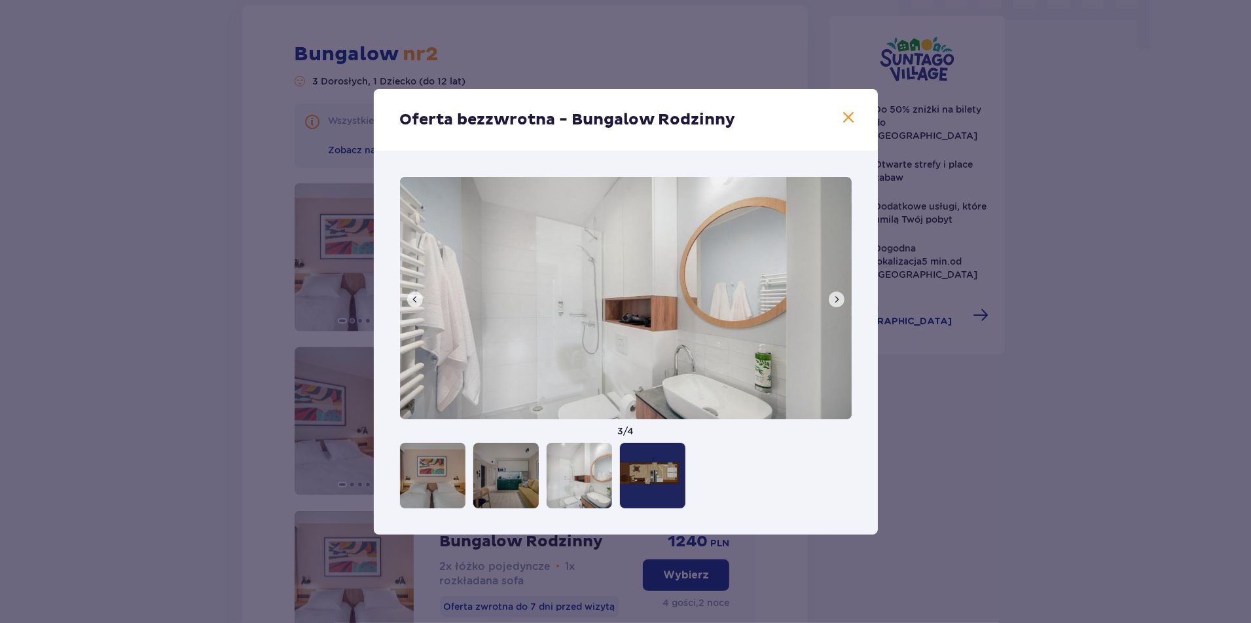
click at [834, 298] on span at bounding box center [837, 299] width 10 height 10
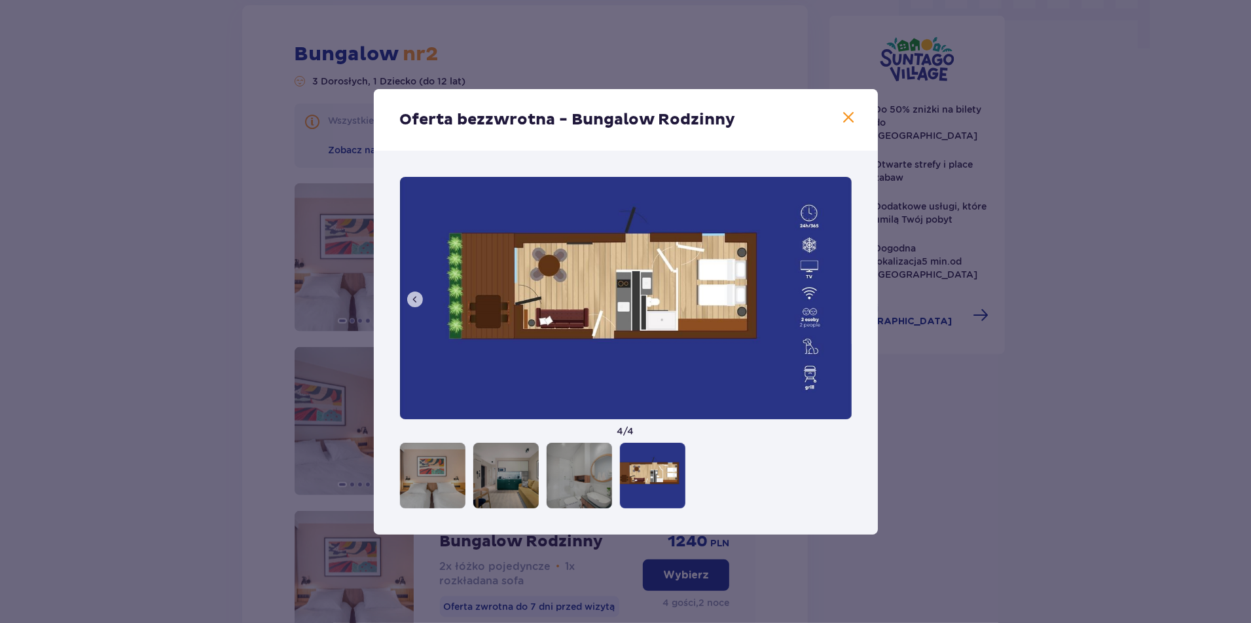
click at [851, 115] on span at bounding box center [850, 118] width 16 height 16
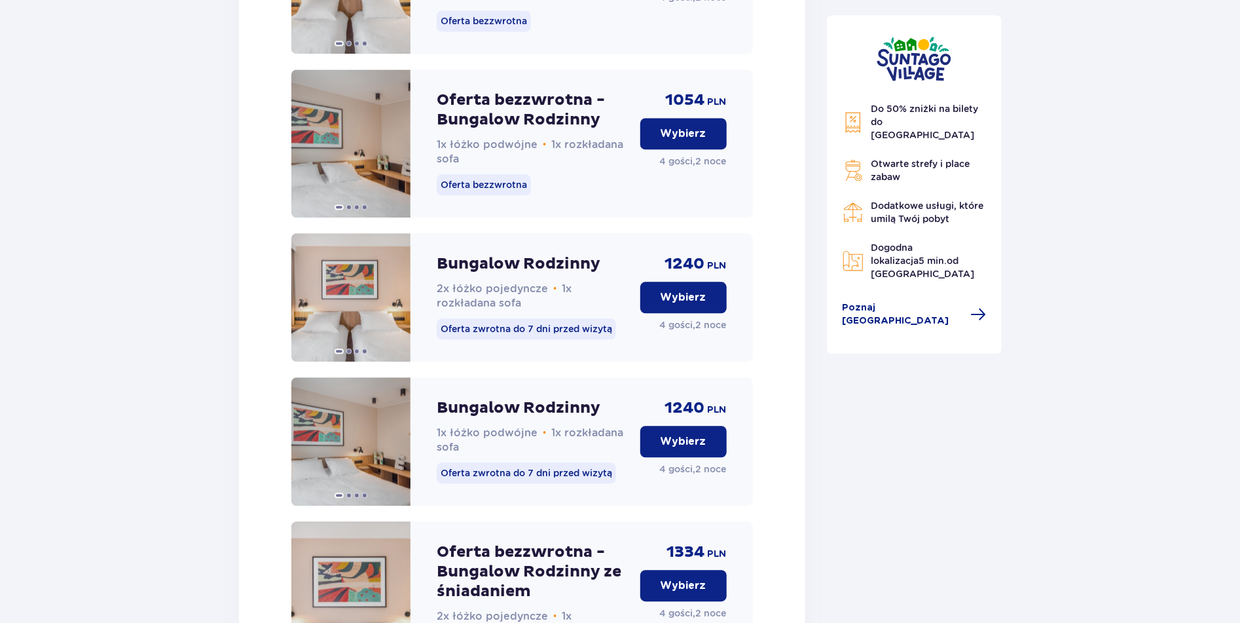
scroll to position [1726, 0]
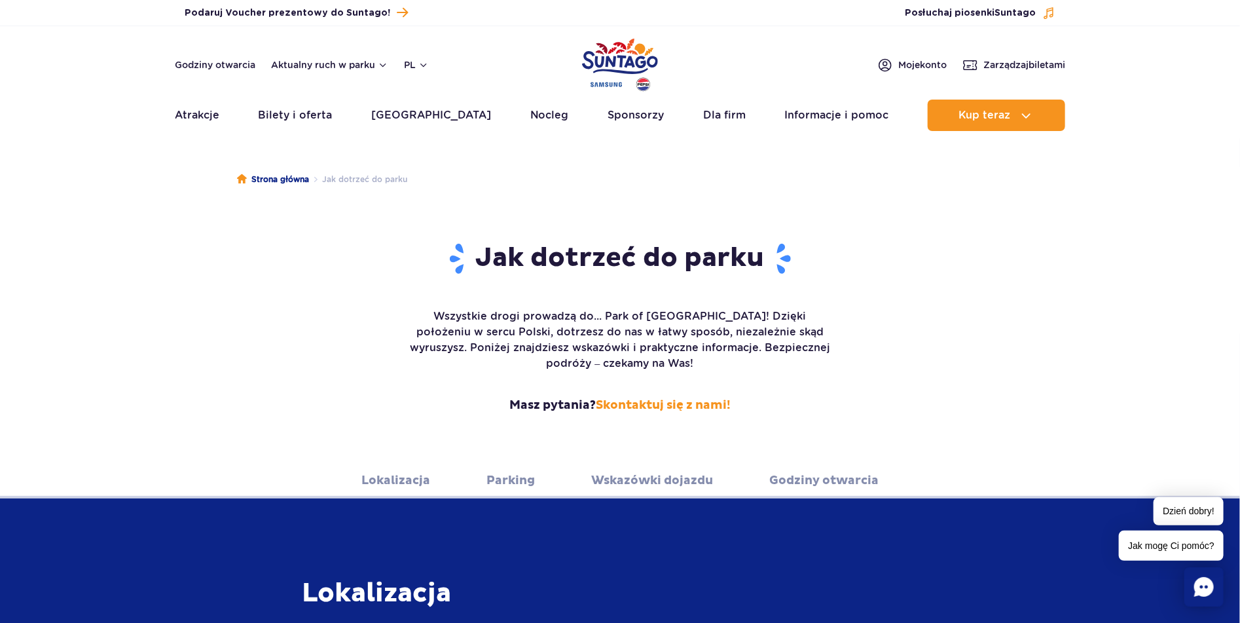
click at [604, 462] on link "Wskazówki dojazdu" at bounding box center [652, 480] width 122 height 36
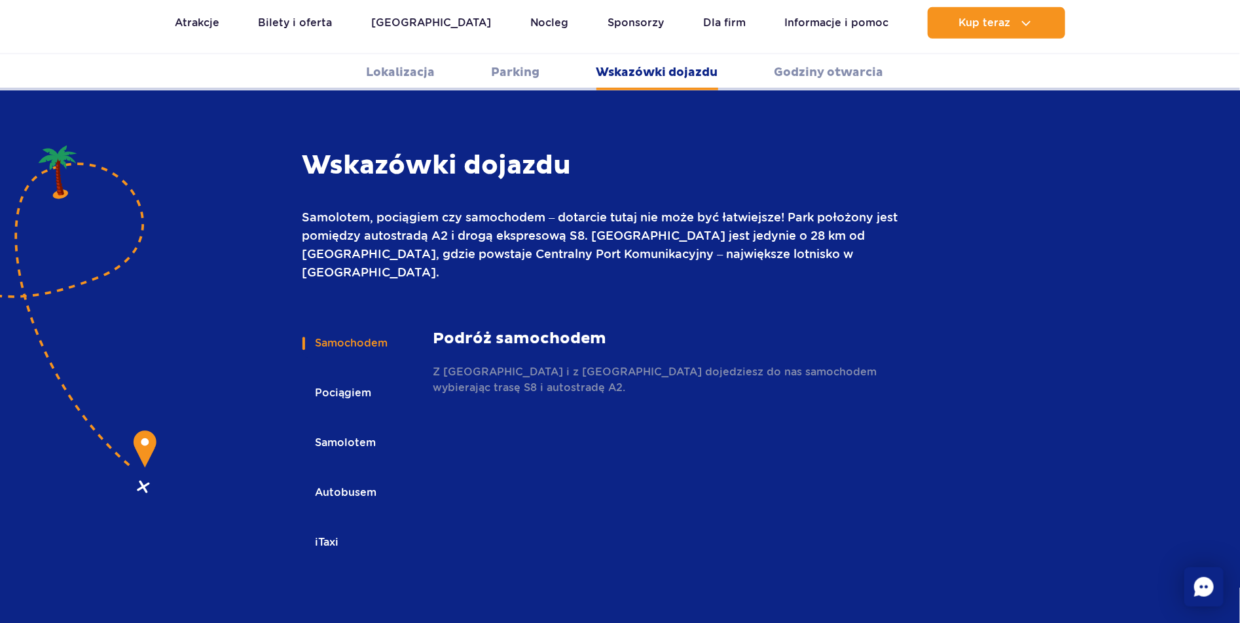
scroll to position [1743, 0]
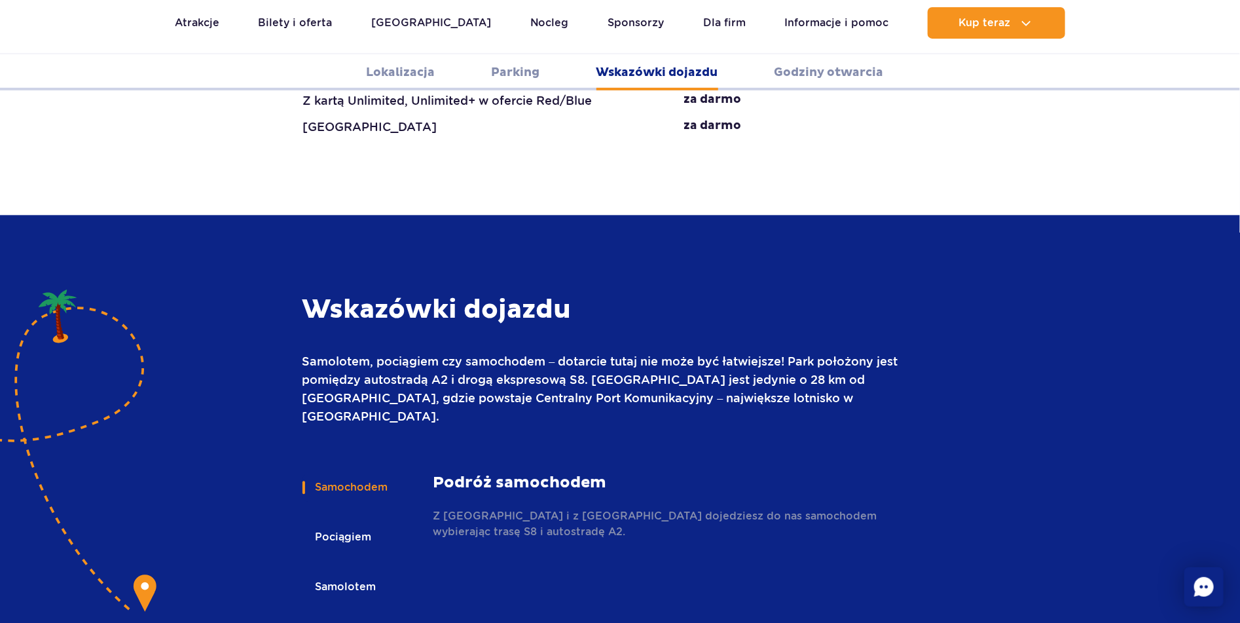
scroll to position [1887, 0]
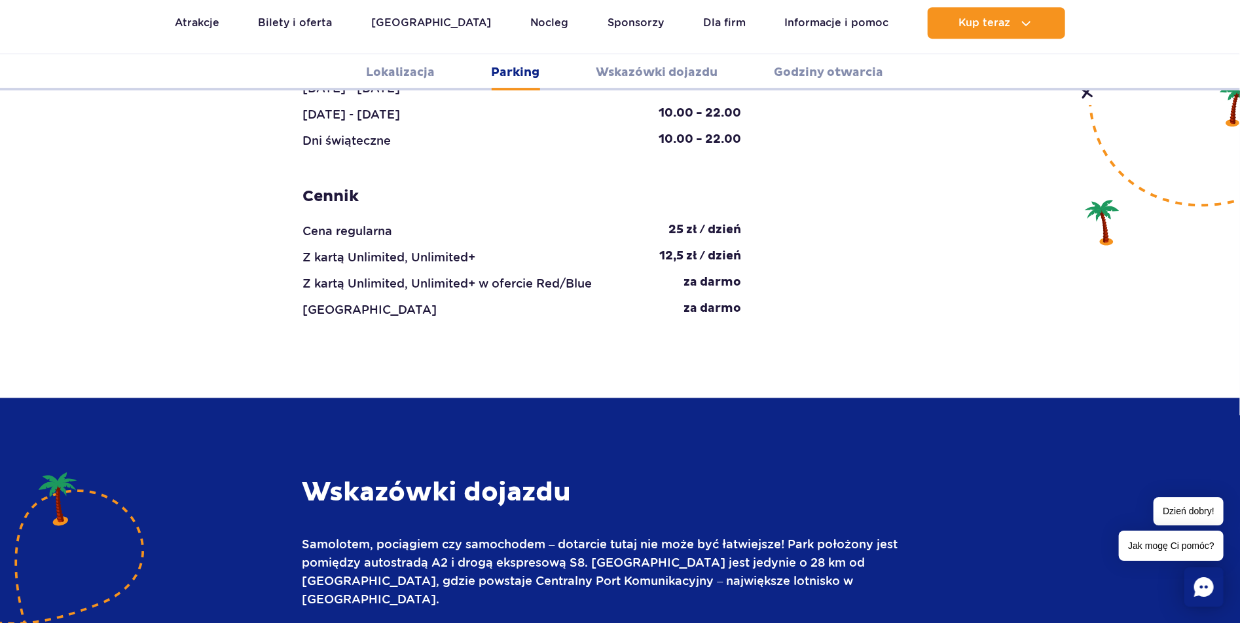
scroll to position [1453, 0]
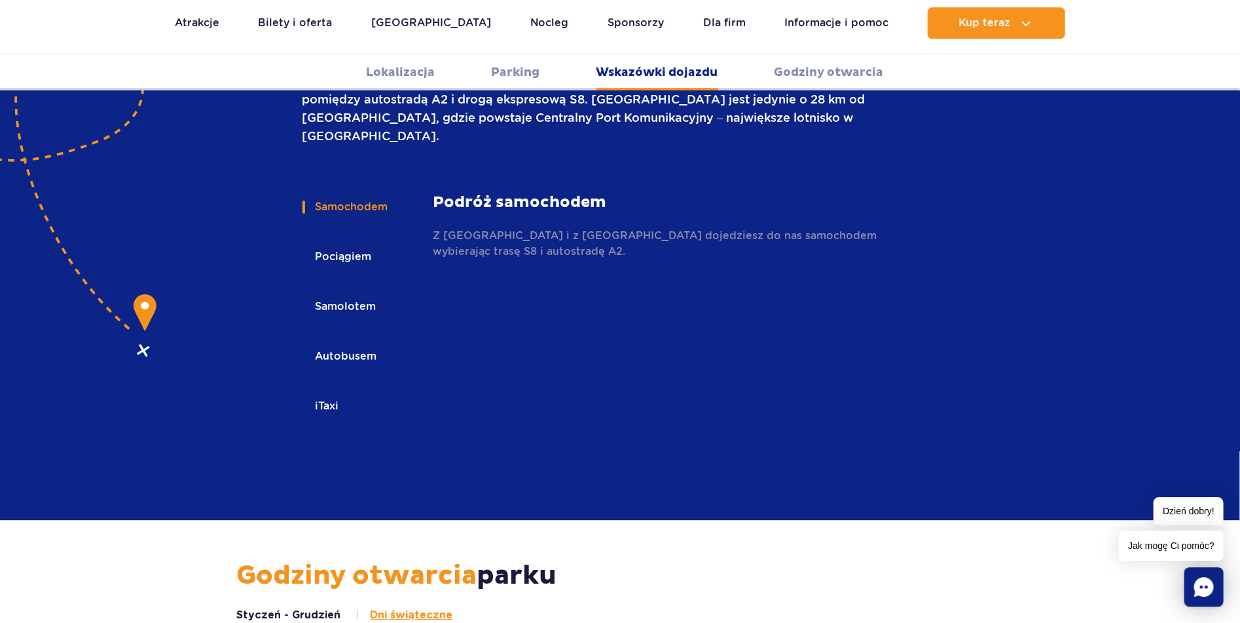
scroll to position [1892, 0]
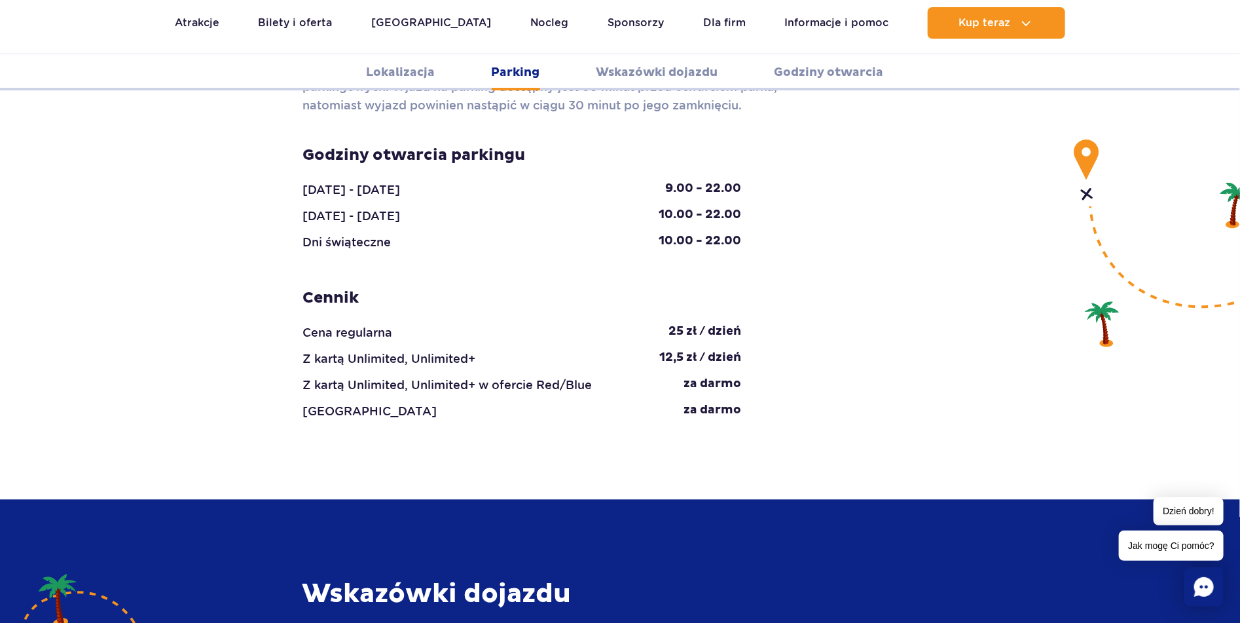
scroll to position [1314, 0]
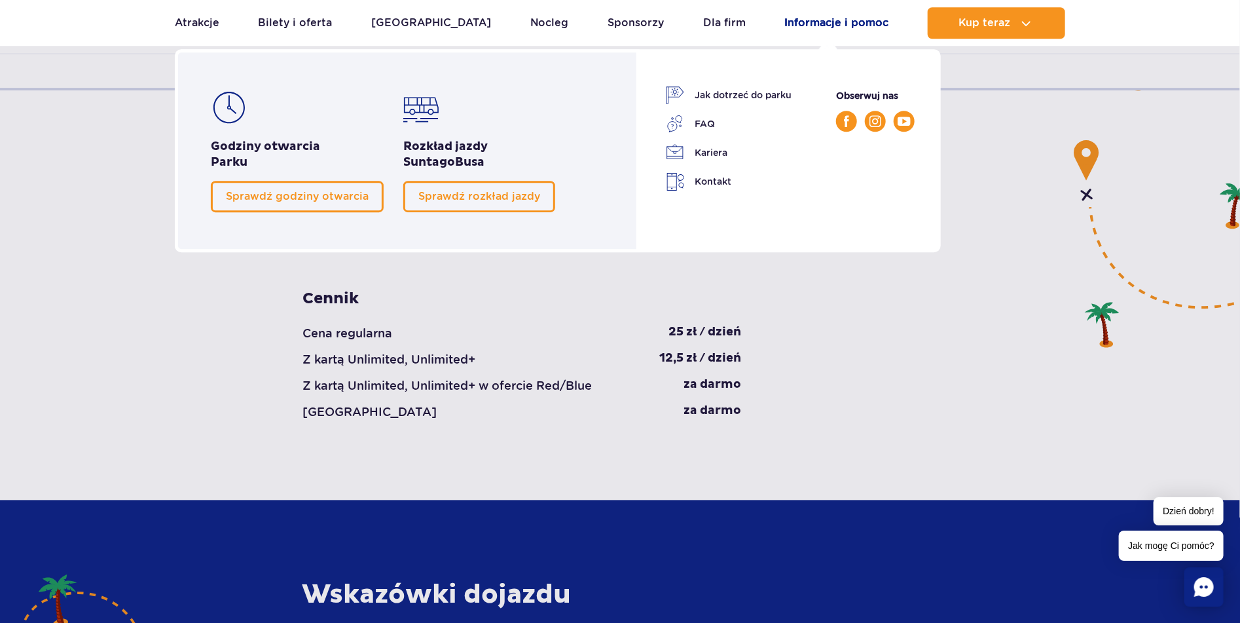
click at [797, 18] on link "Informacje i pomoc" at bounding box center [837, 22] width 104 height 31
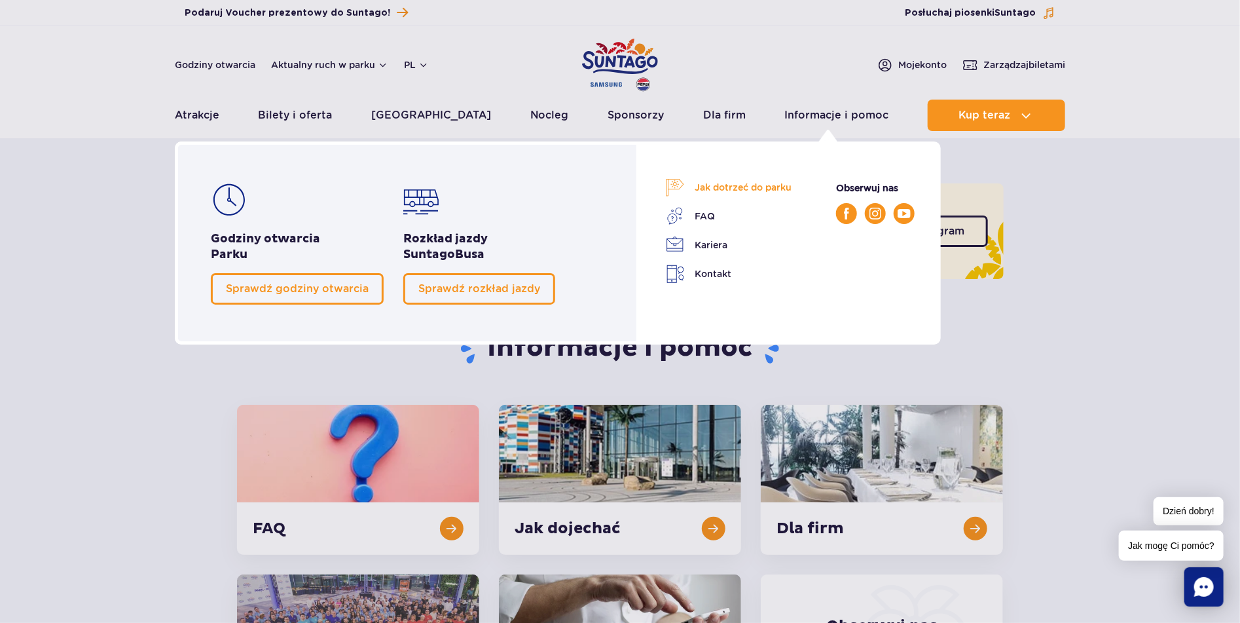
click at [749, 183] on link "Jak dotrzeć do parku" at bounding box center [729, 187] width 126 height 18
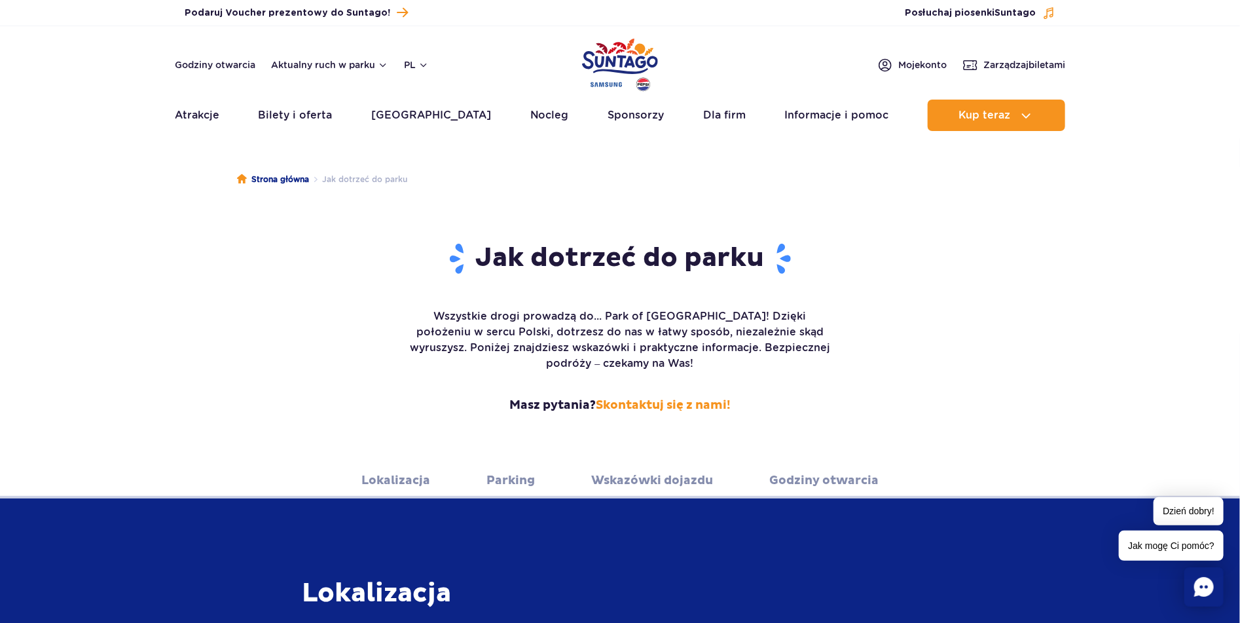
click at [401, 464] on link "Lokalizacja" at bounding box center [395, 480] width 69 height 36
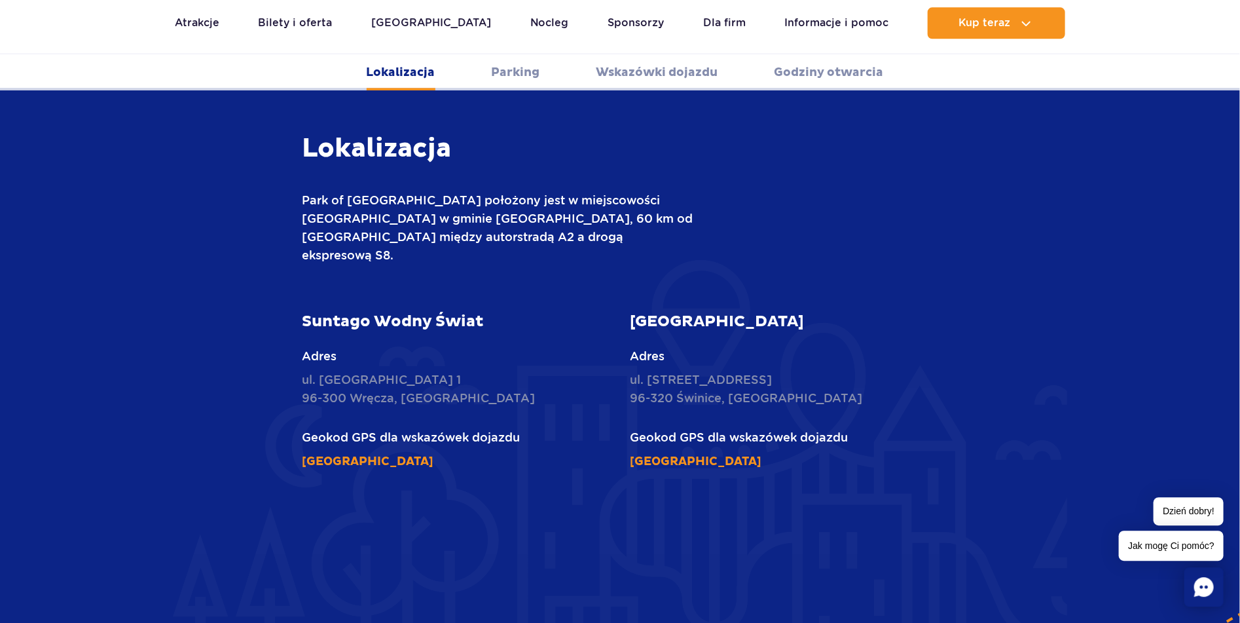
scroll to position [447, 0]
